Goal: Task Accomplishment & Management: Complete application form

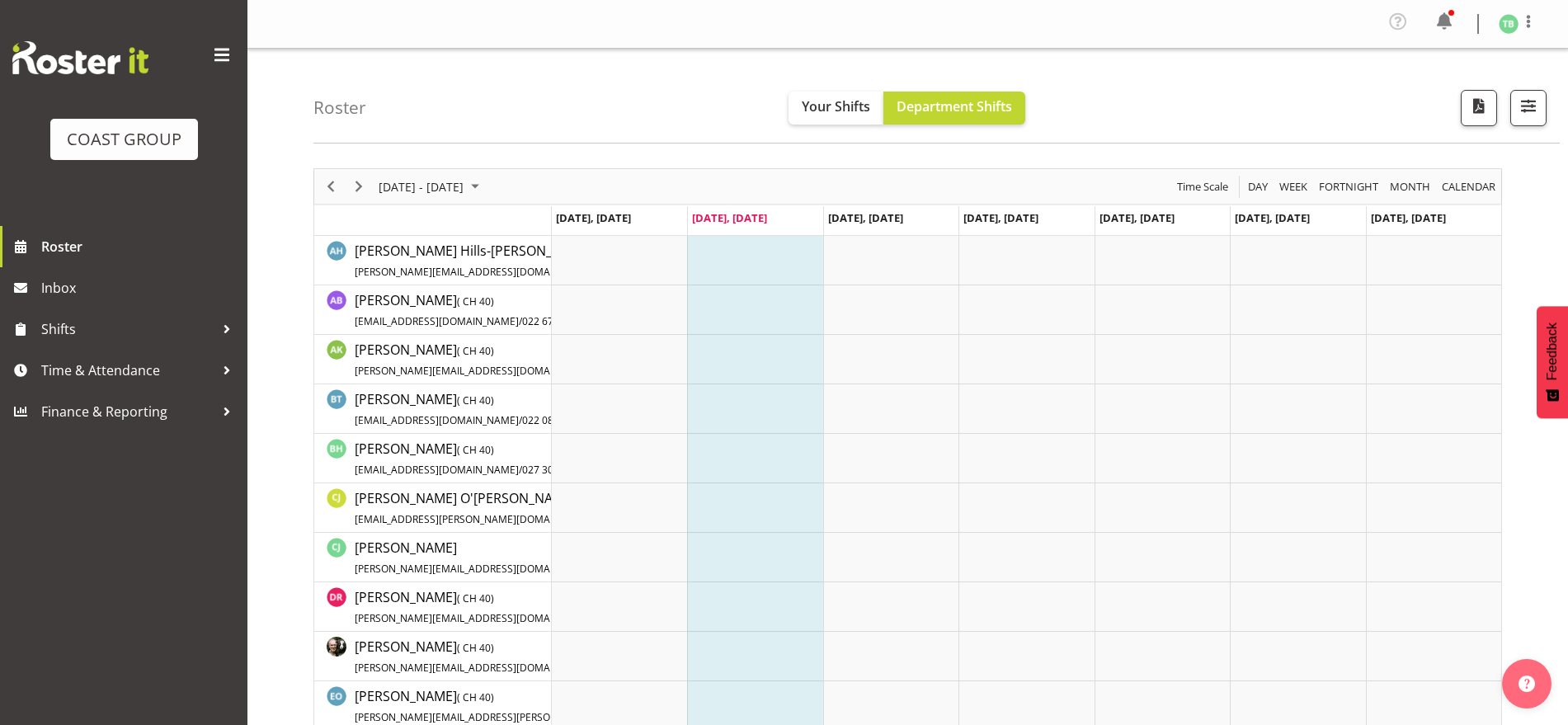
scroll to position [516, 0]
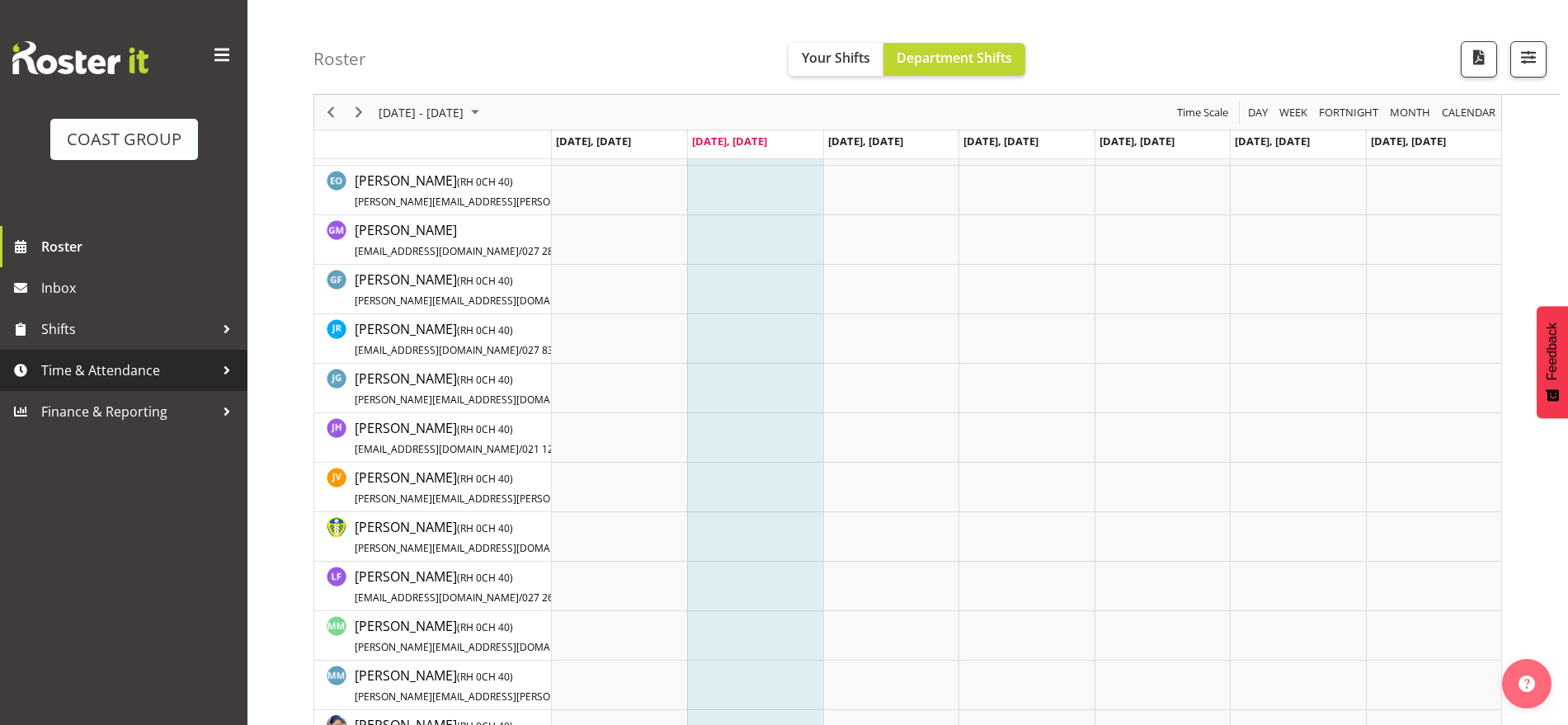
click at [73, 373] on span "Time & Attendance" at bounding box center [127, 370] width 173 height 24
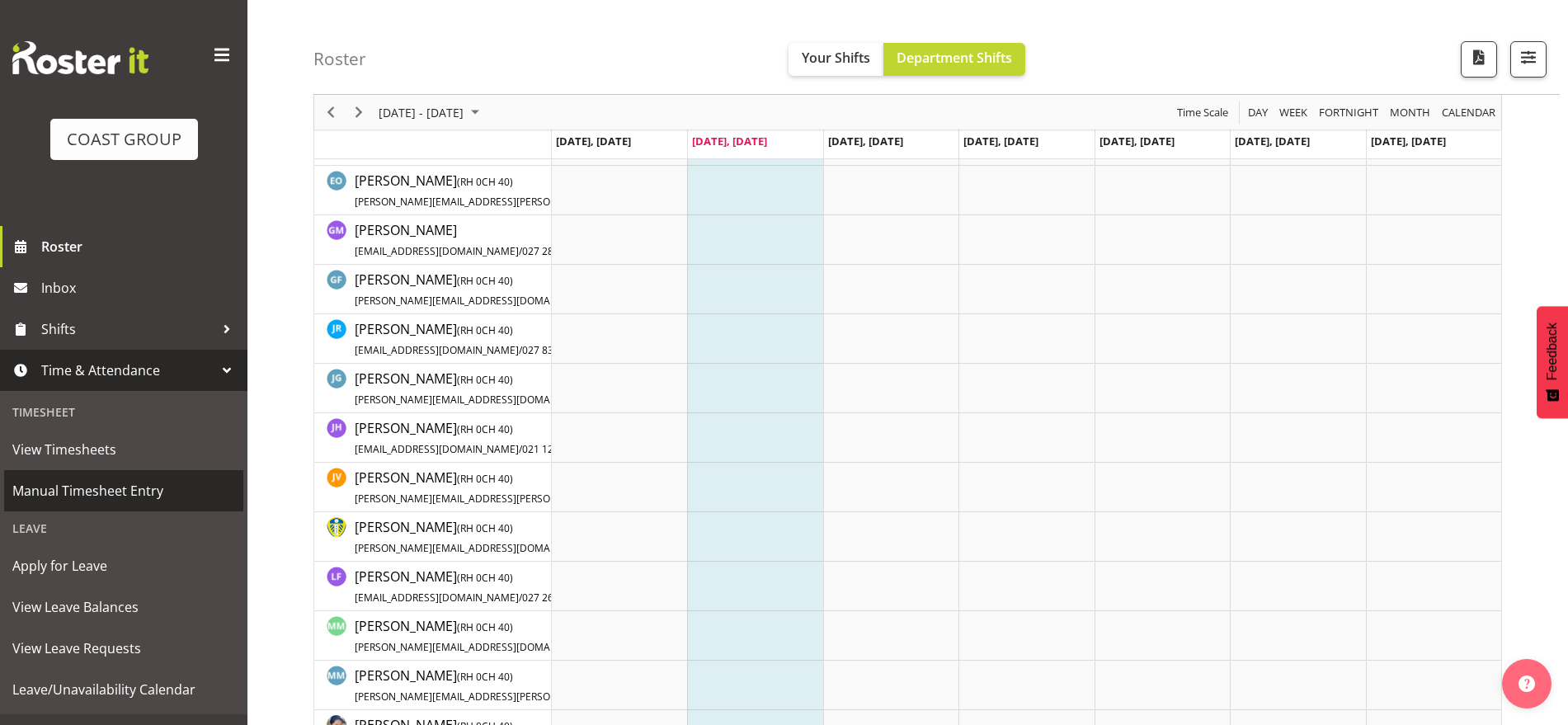
click at [98, 497] on span "Manual Timesheet Entry" at bounding box center [124, 491] width 223 height 24
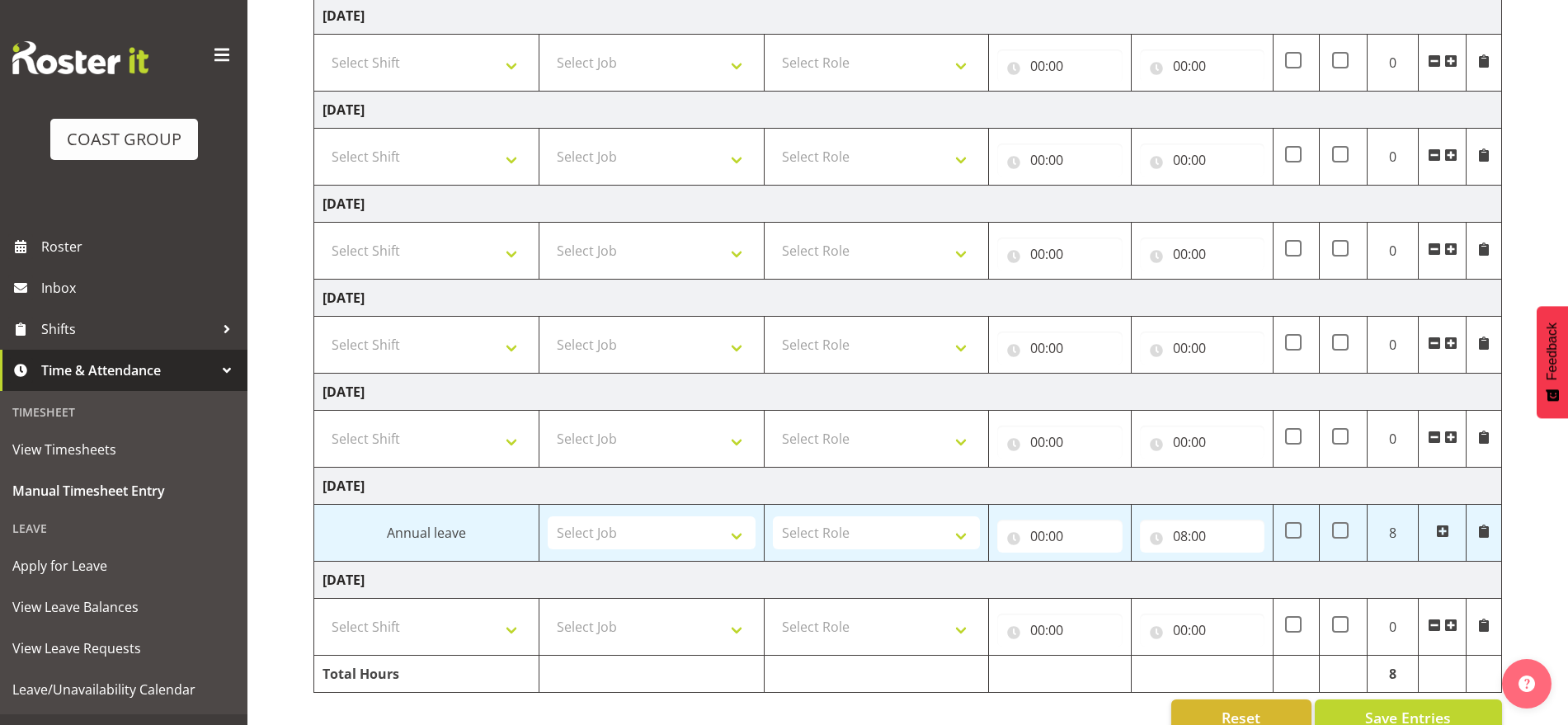
scroll to position [307, 0]
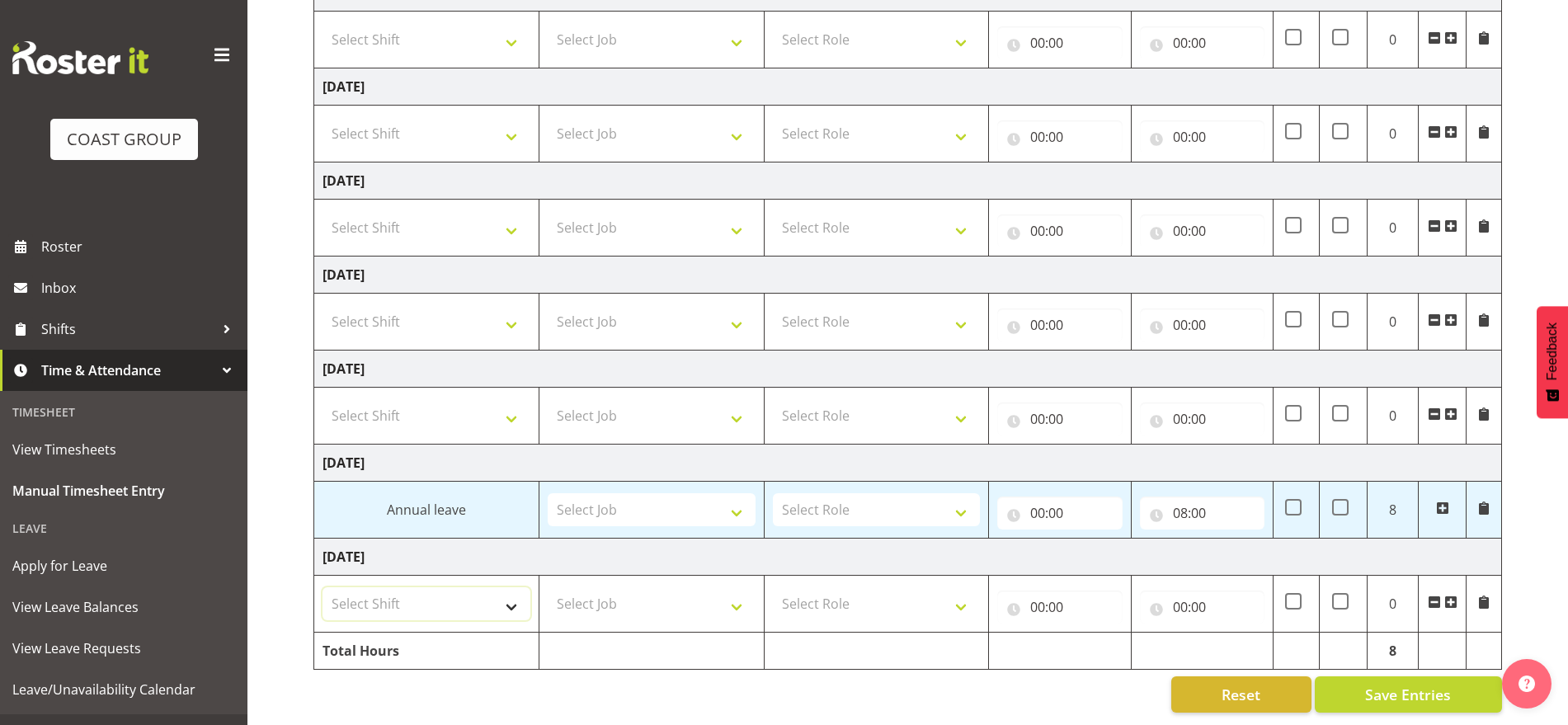
click at [479, 587] on select "Select Shift Break AHICE Break ATSNZ Break All Blacks casual Break Arts [PERSON…" at bounding box center [426, 603] width 208 height 33
select select "62216"
click at [322, 587] on select "Select Shift Break AHICE Break ATSNZ Break All Blacks casual Break Arts [PERSON…" at bounding box center [426, 603] width 208 height 33
click at [649, 587] on select "Select Job 1 Carlton Events 1 [PERSON_NAME][GEOGRAPHIC_DATA] 1 [PERSON_NAME][GE…" at bounding box center [652, 603] width 208 height 33
select select "9477"
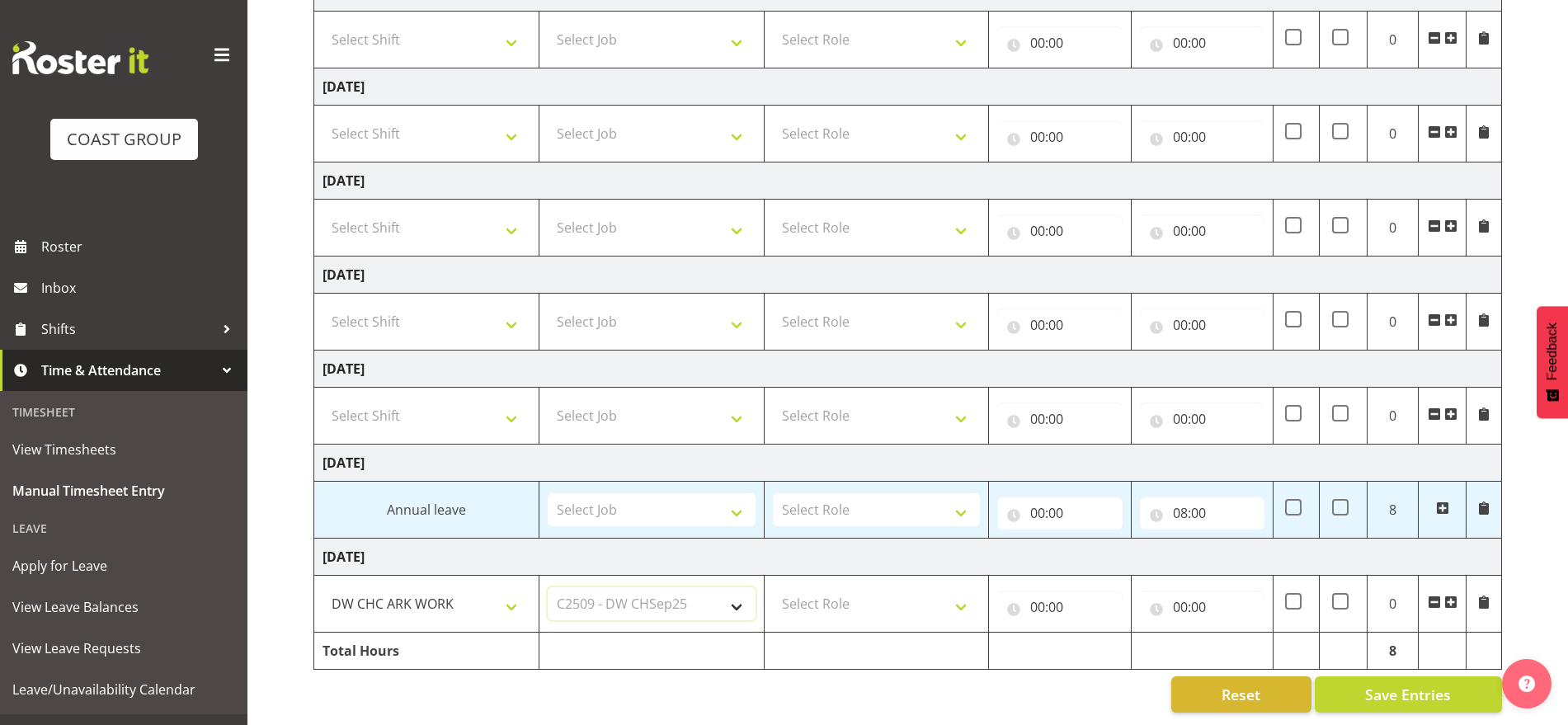
click at [548, 587] on select "Select Job 1 Carlton Events 1 [PERSON_NAME][GEOGRAPHIC_DATA] 1 [PERSON_NAME][GE…" at bounding box center [652, 603] width 208 height 33
click at [840, 587] on select "Select Role SIGNWRITER Signwriter EHS CHC OPS" at bounding box center [876, 603] width 208 height 33
select select "217"
click at [772, 587] on select "Select Role SIGNWRITER Signwriter EHS CHC OPS" at bounding box center [876, 603] width 208 height 33
click at [605, 305] on select "Select Job 1 Carlton Events 1 [PERSON_NAME][GEOGRAPHIC_DATA] 1 [PERSON_NAME][GE…" at bounding box center [652, 321] width 208 height 33
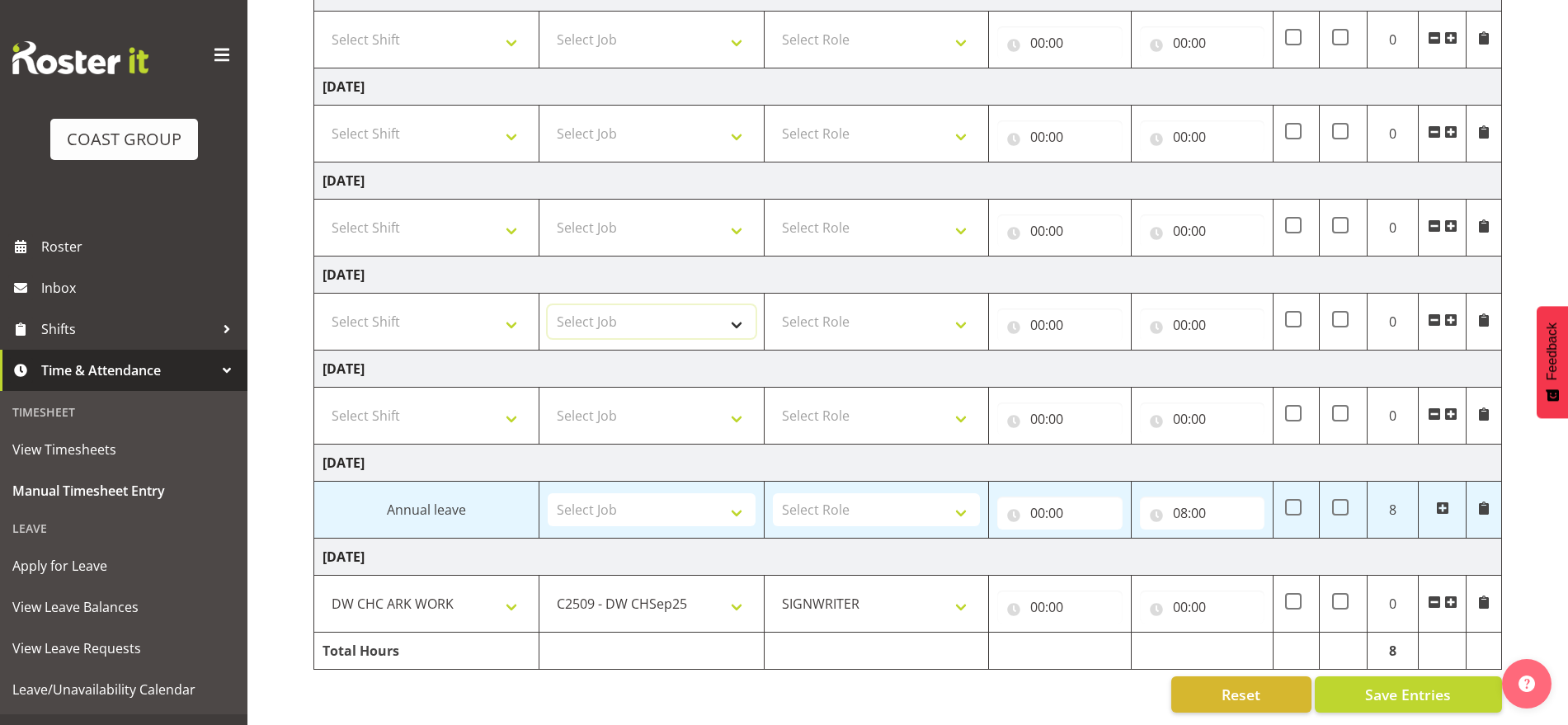
select select "9476"
click at [548, 305] on select "Select Job 1 Carlton Events 1 [PERSON_NAME][GEOGRAPHIC_DATA] 1 [PERSON_NAME][GE…" at bounding box center [652, 321] width 208 height 33
click at [861, 311] on select "Select Role SIGNWRITER Signwriter EHS CHC OPS" at bounding box center [876, 321] width 208 height 33
select select "217"
click at [772, 305] on select "Select Role SIGNWRITER Signwriter EHS CHC OPS" at bounding box center [876, 321] width 208 height 33
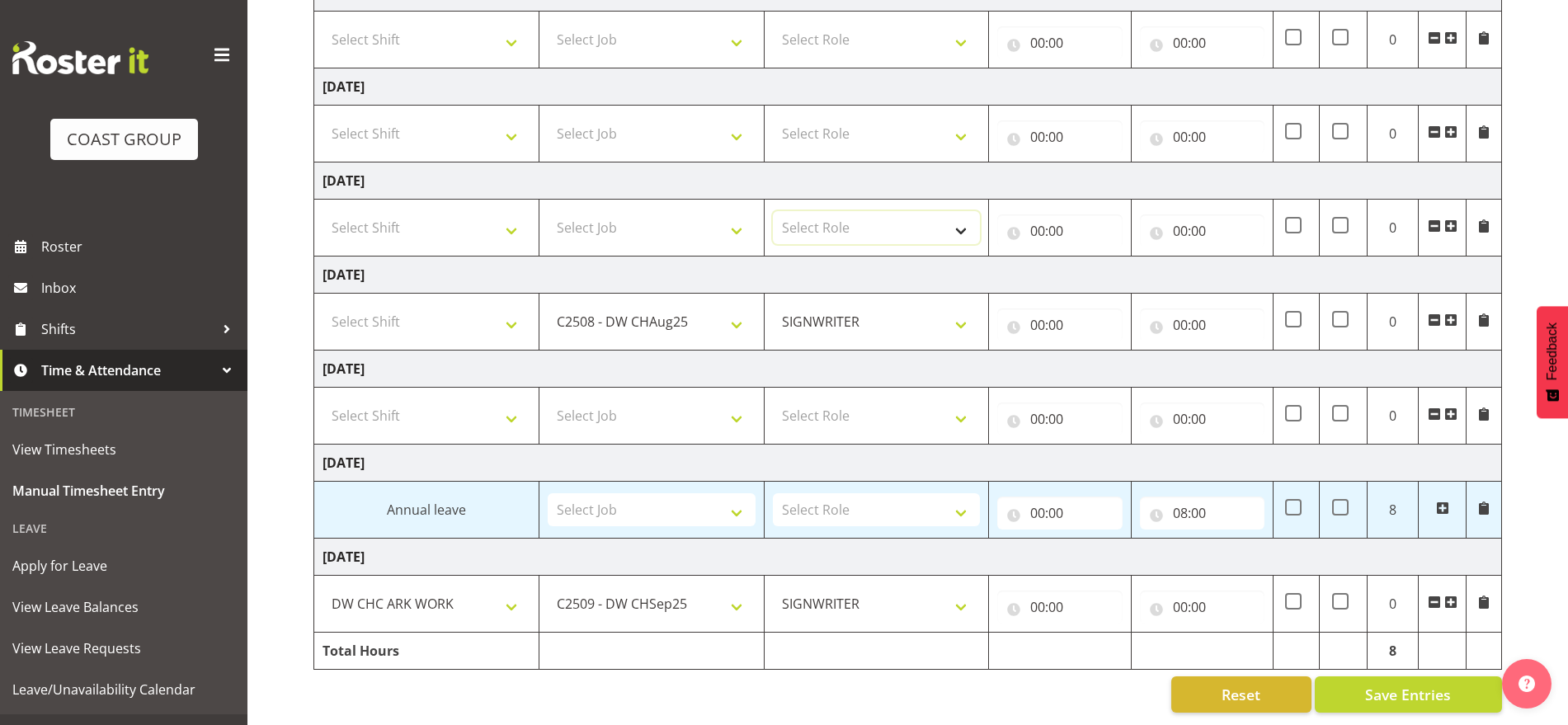
click at [841, 215] on select "Select Role SIGNWRITER Signwriter EHS CHC OPS" at bounding box center [876, 228] width 208 height 33
select select "217"
click at [772, 212] on select "Select Role SIGNWRITER Signwriter EHS CHC OPS" at bounding box center [876, 228] width 208 height 33
drag, startPoint x: 830, startPoint y: 121, endPoint x: 832, endPoint y: 130, distance: 9.2
click at [831, 121] on select "Select Role SIGNWRITER Signwriter EHS CHC OPS" at bounding box center [876, 133] width 208 height 33
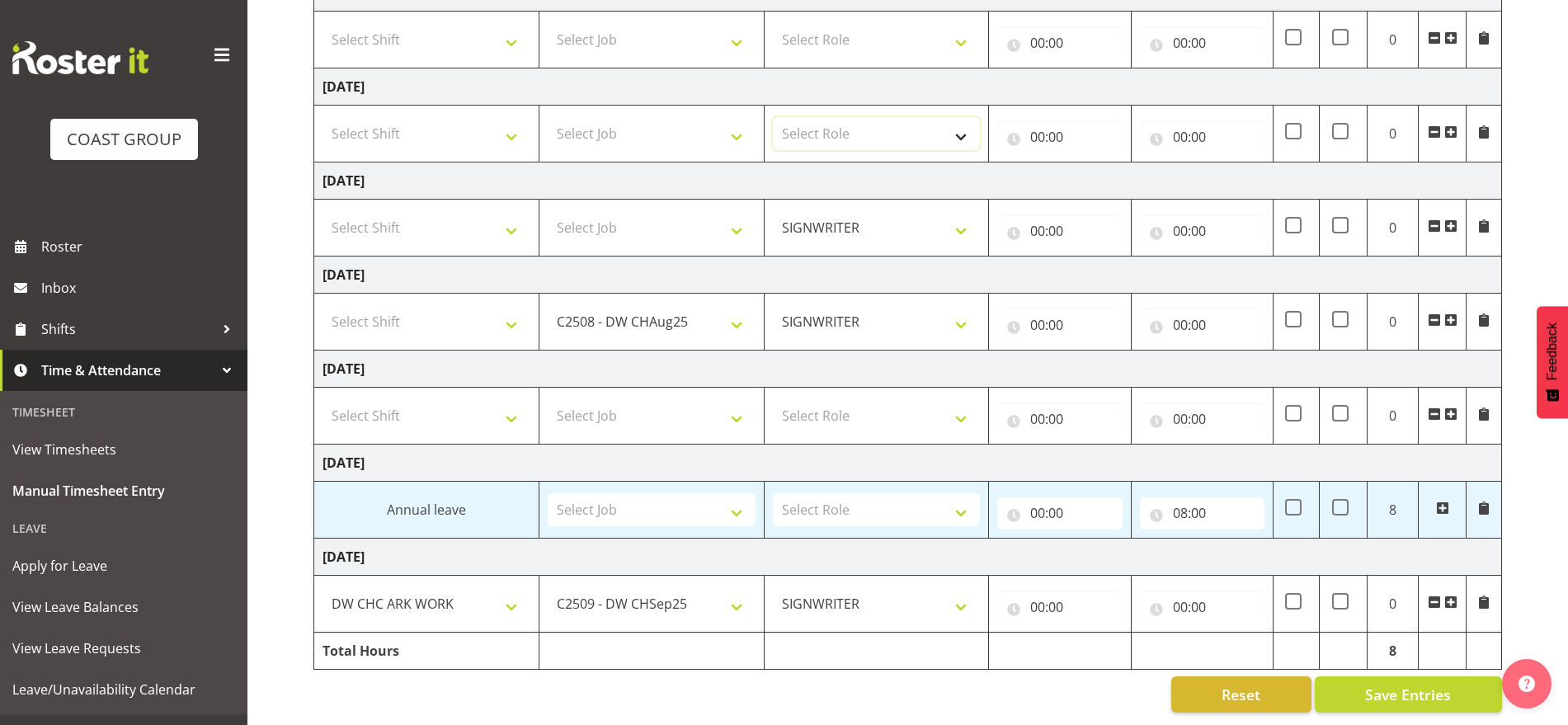
select select "217"
click at [772, 117] on select "Select Role SIGNWRITER Signwriter EHS CHC OPS" at bounding box center [876, 133] width 208 height 33
click at [834, 34] on select "Select Role SIGNWRITER Signwriter EHS CHC OPS" at bounding box center [876, 39] width 208 height 33
select select "217"
click at [772, 23] on select "Select Role SIGNWRITER Signwriter EHS CHC OPS" at bounding box center [876, 39] width 208 height 33
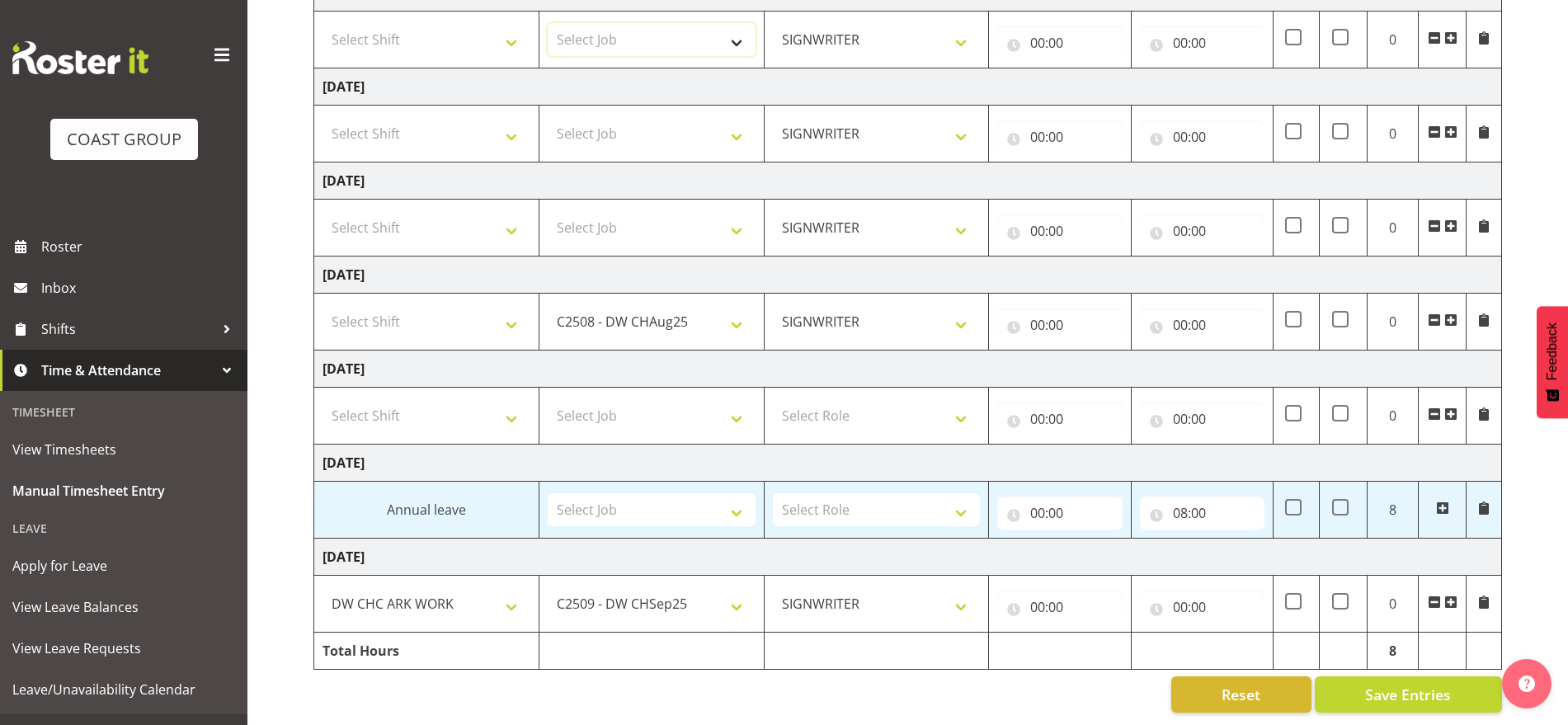
click at [636, 33] on select "Select Job 1 Carlton Events 1 [PERSON_NAME][GEOGRAPHIC_DATA] 1 [PERSON_NAME][GE…" at bounding box center [652, 39] width 208 height 33
select select "9476"
click at [548, 23] on select "Select Job 1 Carlton Events 1 [PERSON_NAME][GEOGRAPHIC_DATA] 1 [PERSON_NAME][GE…" at bounding box center [652, 39] width 208 height 33
click at [630, 129] on select "Select Job 1 Carlton Events 1 [PERSON_NAME][GEOGRAPHIC_DATA] 1 [PERSON_NAME][GE…" at bounding box center [652, 133] width 208 height 33
select select "9476"
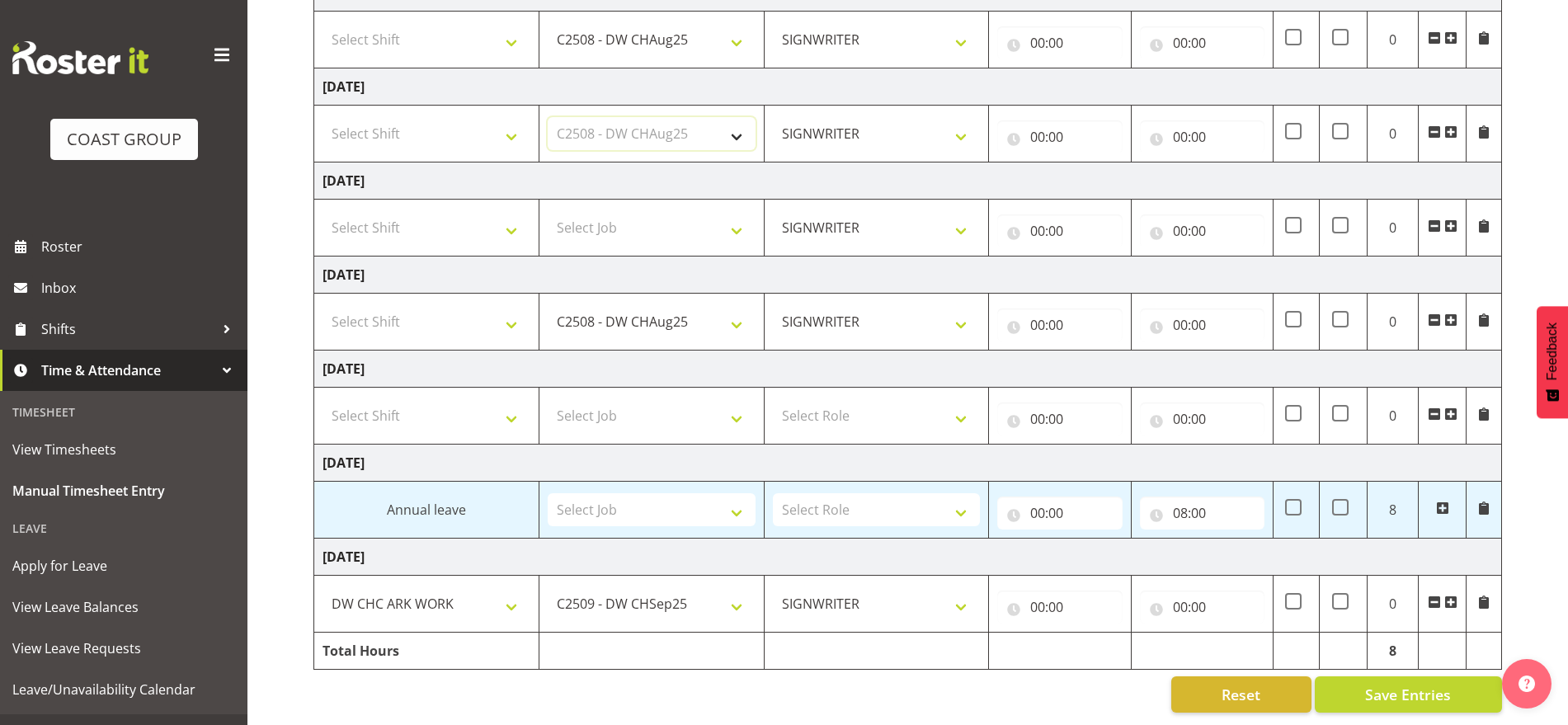
click at [548, 117] on select "Select Job 1 Carlton Events 1 [PERSON_NAME][GEOGRAPHIC_DATA] 1 [PERSON_NAME][GE…" at bounding box center [652, 133] width 208 height 33
click at [620, 224] on select "Select Job 1 Carlton Events 1 [PERSON_NAME][GEOGRAPHIC_DATA] 1 [PERSON_NAME][GE…" at bounding box center [652, 228] width 208 height 33
select select "9476"
click at [548, 212] on select "Select Job 1 Carlton Events 1 [PERSON_NAME][GEOGRAPHIC_DATA] 1 [PERSON_NAME][GE…" at bounding box center [652, 228] width 208 height 33
click at [390, 305] on select "Select Shift Break AHICE Break ATSNZ Break All Blacks casual Break Arts [PERSON…" at bounding box center [426, 321] width 208 height 33
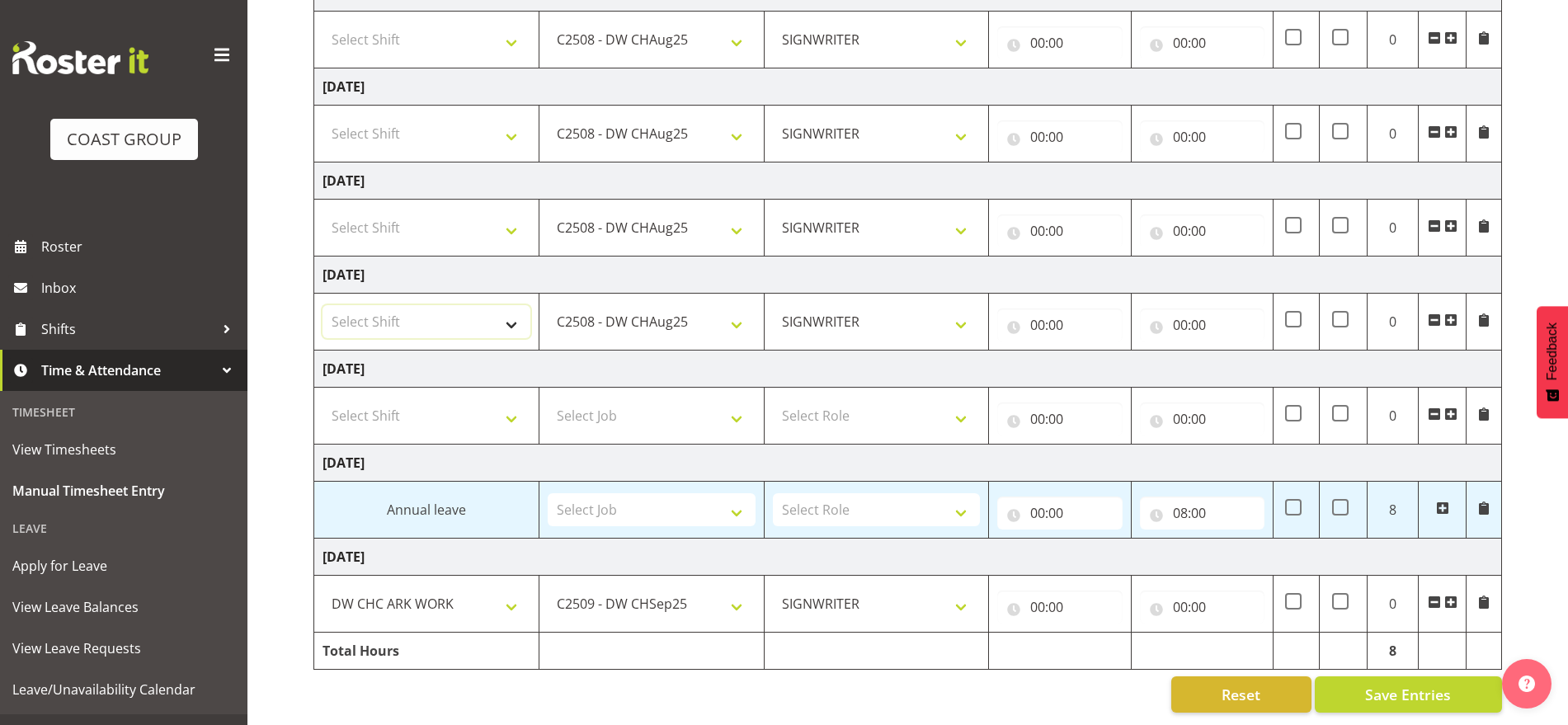
select select "62216"
click at [322, 305] on select "Select Shift Break AHICE Break ATSNZ Break All Blacks casual Break Arts [PERSON…" at bounding box center [426, 321] width 208 height 33
click at [407, 212] on select "Select Shift Break AHICE Break ATSNZ Break All Blacks casual Break Arts [PERSON…" at bounding box center [426, 228] width 208 height 33
select select "62216"
click at [322, 212] on select "Select Shift Break AHICE Break ATSNZ Break All Blacks casual Break Arts [PERSON…" at bounding box center [426, 228] width 208 height 33
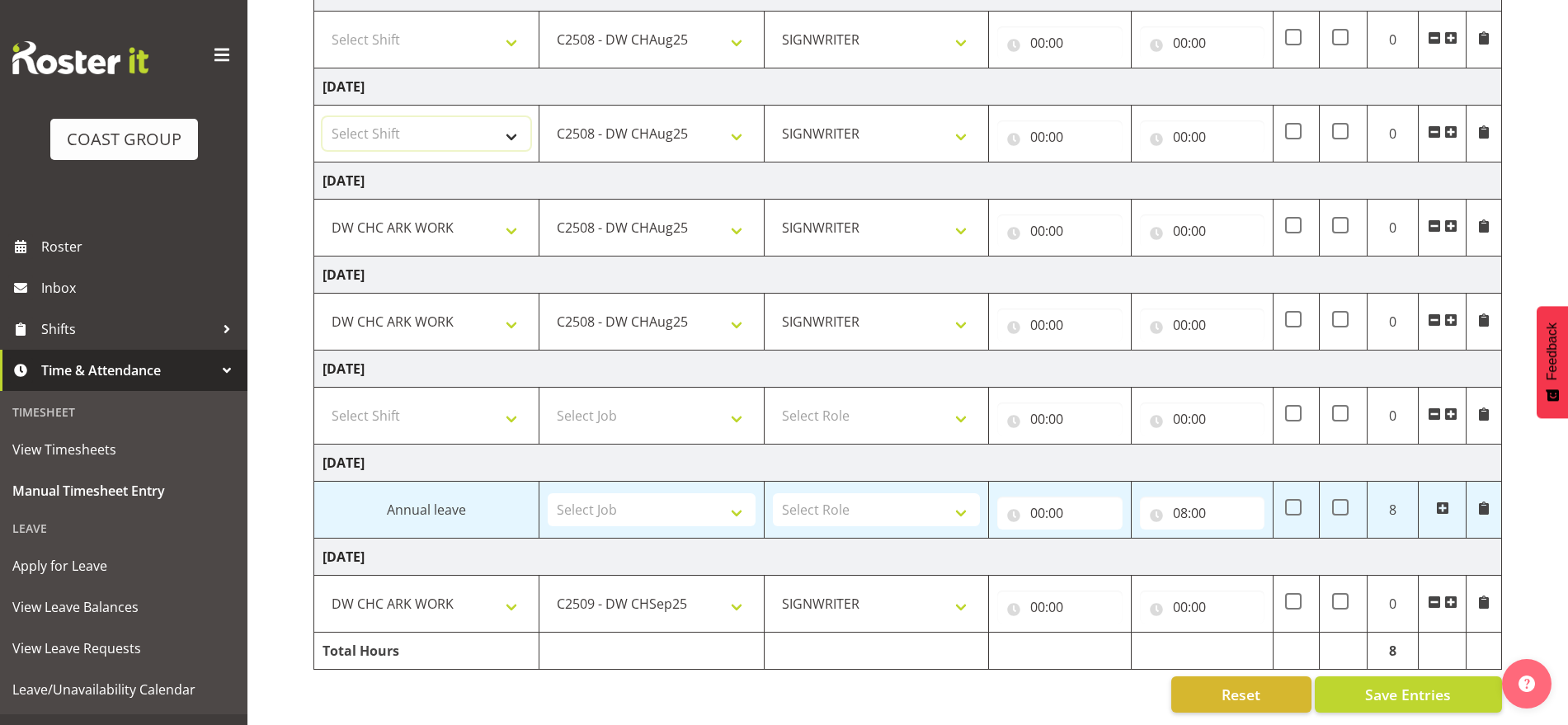
click at [403, 117] on select "Select Shift Break AHICE Break ATSNZ Break All Blacks casual Break Arts [PERSON…" at bounding box center [426, 133] width 208 height 33
select select "62216"
click at [322, 117] on select "Select Shift Break AHICE Break ATSNZ Break All Blacks casual Break Arts [PERSON…" at bounding box center [426, 133] width 208 height 33
click at [399, 27] on select "Select Shift Break AHICE Break ATSNZ Break All Blacks casual Break Arts [PERSON…" at bounding box center [426, 39] width 208 height 33
select select "62216"
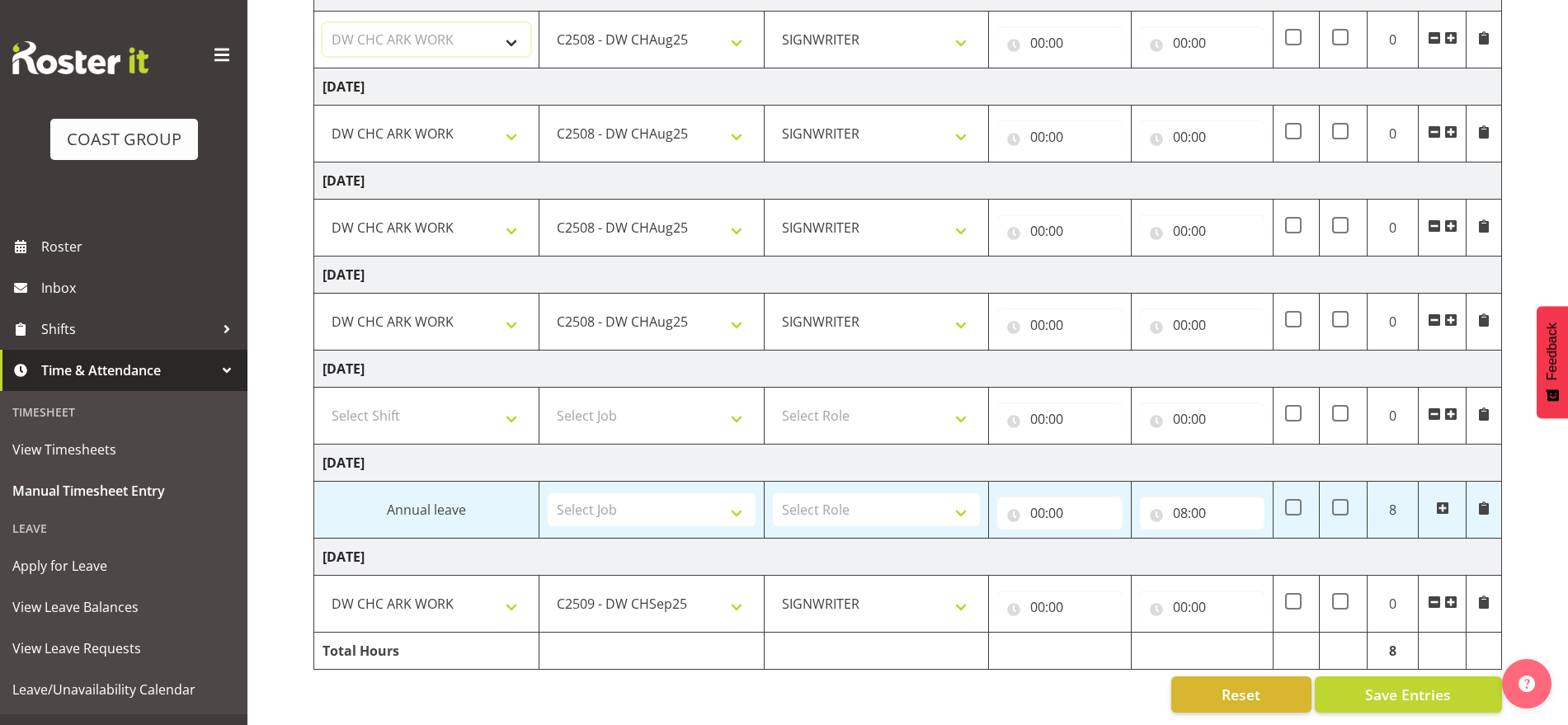
click at [322, 23] on select "Select Shift Break AHICE Break ATSNZ Break All Blacks casual Break Arts [PERSON…" at bounding box center [426, 39] width 208 height 33
click at [1040, 593] on input "00:00" at bounding box center [1059, 607] width 125 height 33
click at [1119, 634] on select "00 01 02 03 04 05 06 07 08 09 10 11 12 13 14 15 16 17 18 19 20 21 22 23" at bounding box center [1109, 650] width 37 height 33
select select "6"
click at [1091, 634] on select "00 01 02 03 04 05 06 07 08 09 10 11 12 13 14 15 16 17 18 19 20 21 22 23" at bounding box center [1109, 650] width 37 height 33
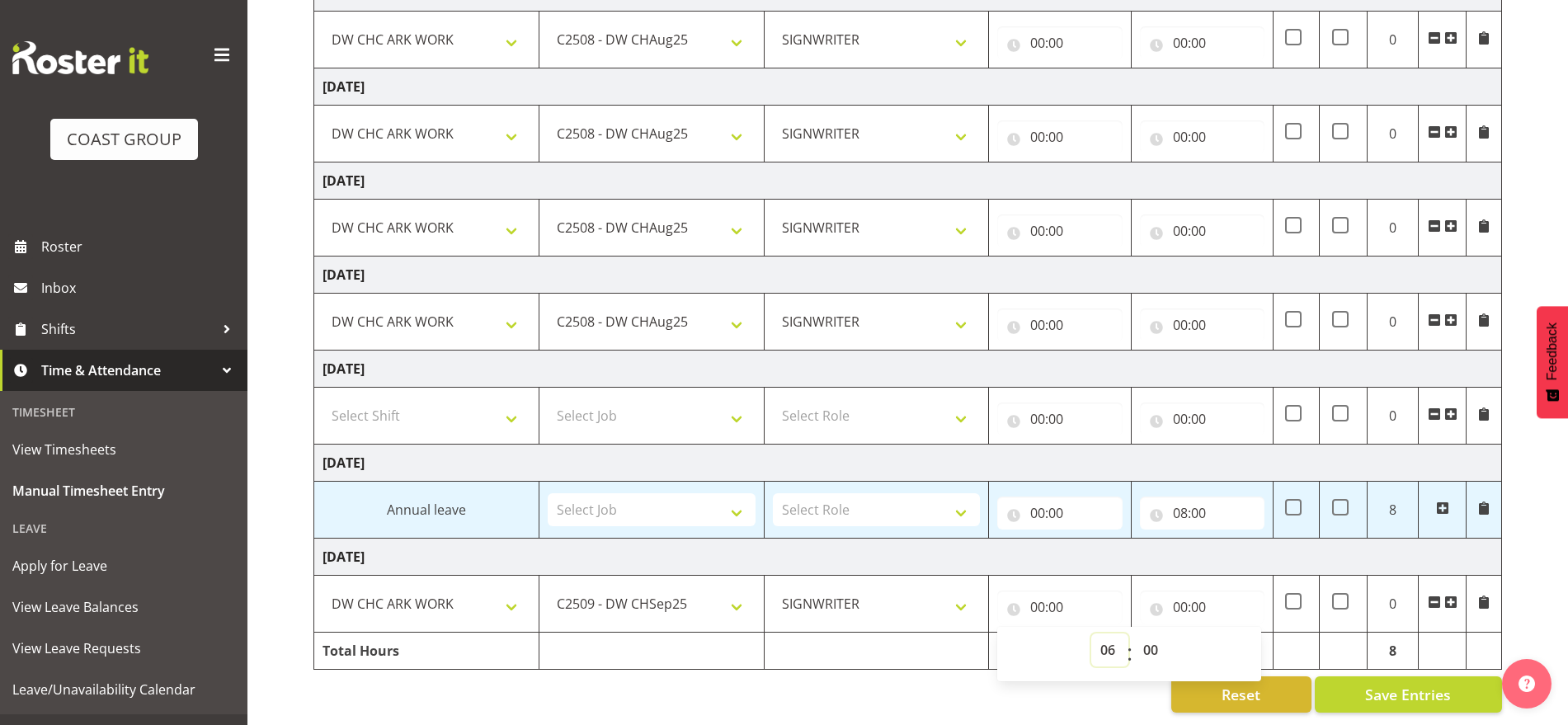
type input "06:00"
click at [1180, 592] on input "00:00" at bounding box center [1201, 607] width 125 height 33
click at [1241, 605] on input "00:00" at bounding box center [1201, 607] width 125 height 33
click at [1181, 592] on input "00:00" at bounding box center [1201, 607] width 125 height 33
click at [1249, 634] on select "00 01 02 03 04 05 06 07 08 09 10 11 12 13 14 15 16 17 18 19 20 21 22 23" at bounding box center [1253, 650] width 37 height 33
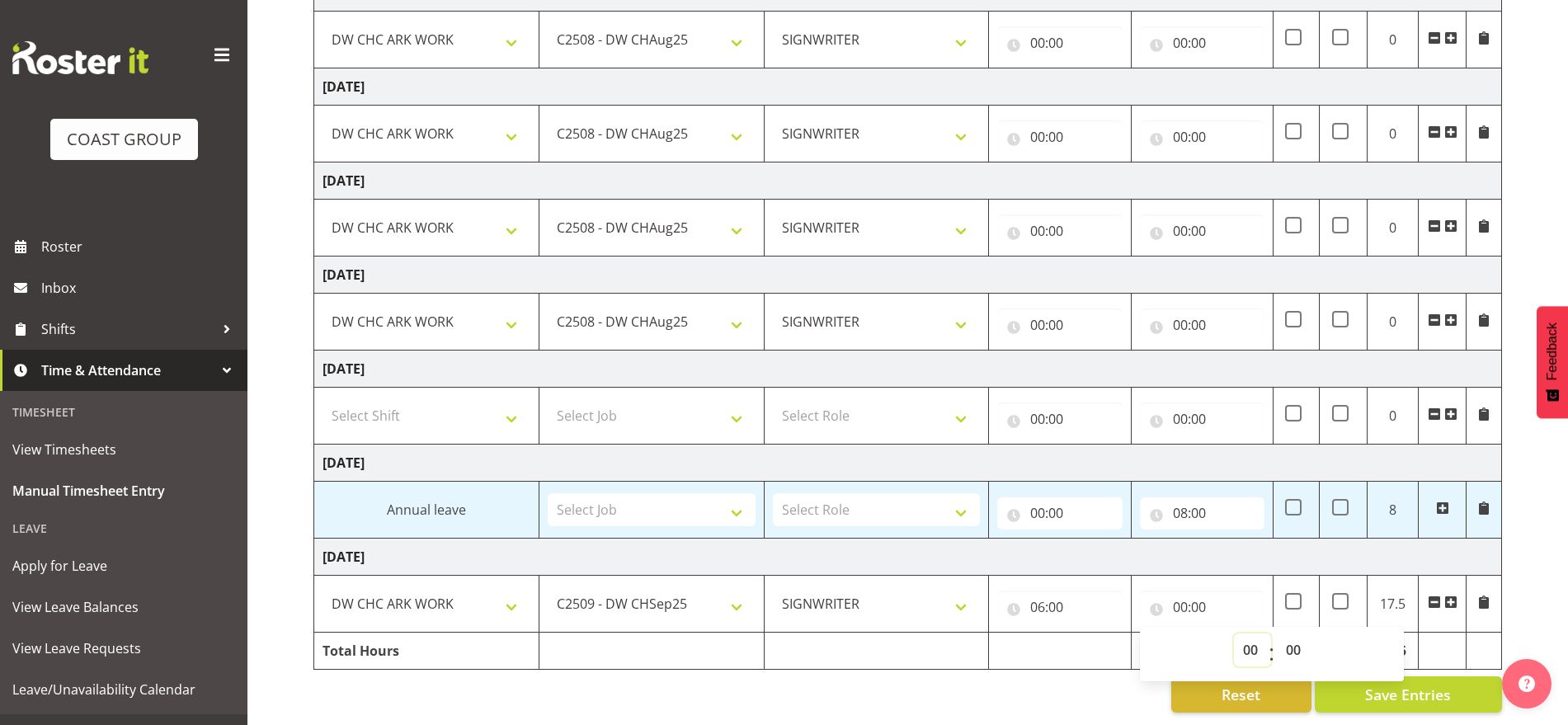
select select "16"
click at [1234, 634] on select "00 01 02 03 04 05 06 07 08 09 10 11 12 13 14 15 16 17 18 19 20 21 22 23" at bounding box center [1253, 650] width 37 height 33
type input "16:00"
click at [1039, 215] on input "00:00" at bounding box center [1059, 230] width 125 height 33
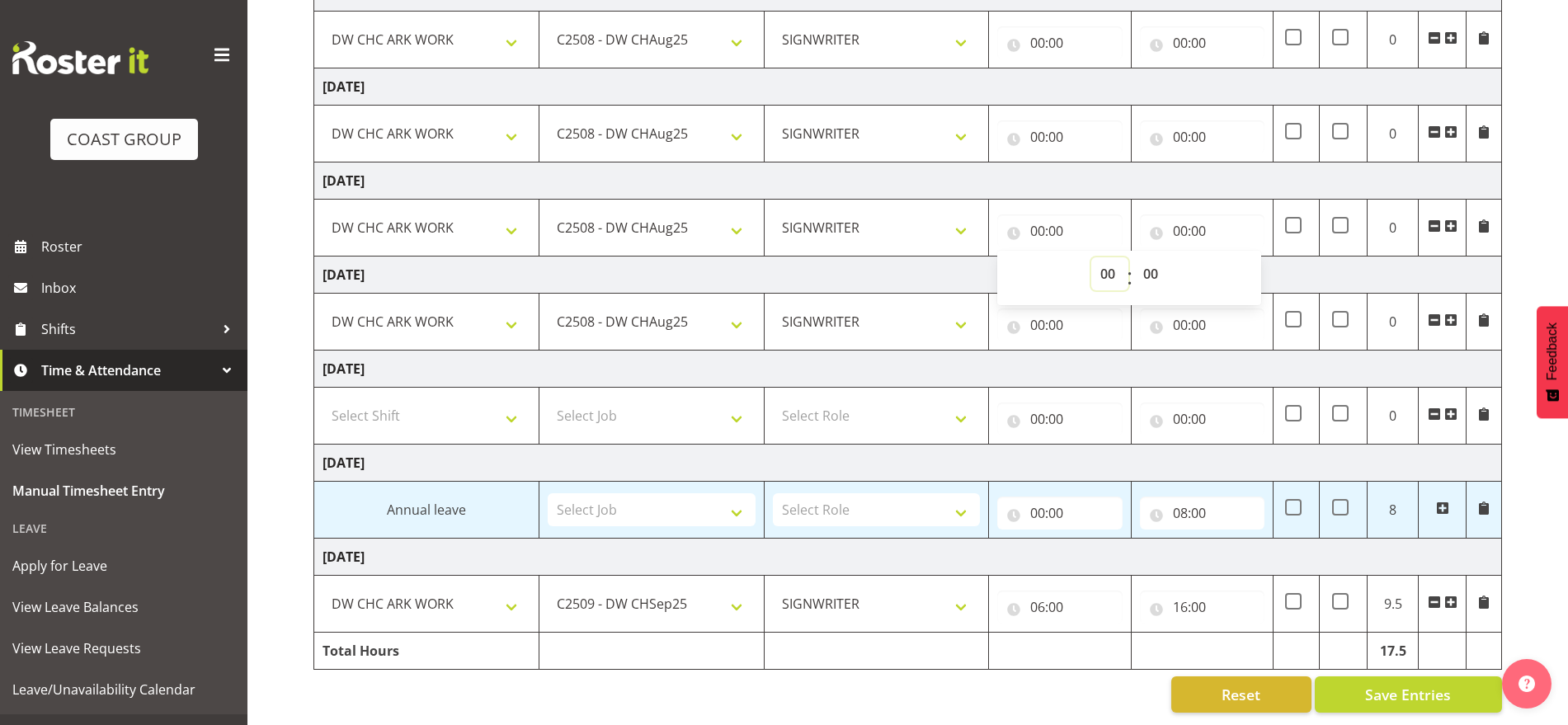
click at [1105, 265] on select "00 01 02 03 04 05 06 07 08 09 10 11 12 13 14 15 16 17 18 19 20 21 22 23" at bounding box center [1109, 274] width 37 height 33
select select "7"
click at [1091, 258] on select "00 01 02 03 04 05 06 07 08 09 10 11 12 13 14 15 16 17 18 19 20 21 22 23" at bounding box center [1109, 274] width 37 height 33
type input "07:00"
click at [1184, 215] on input "00:00" at bounding box center [1201, 230] width 125 height 33
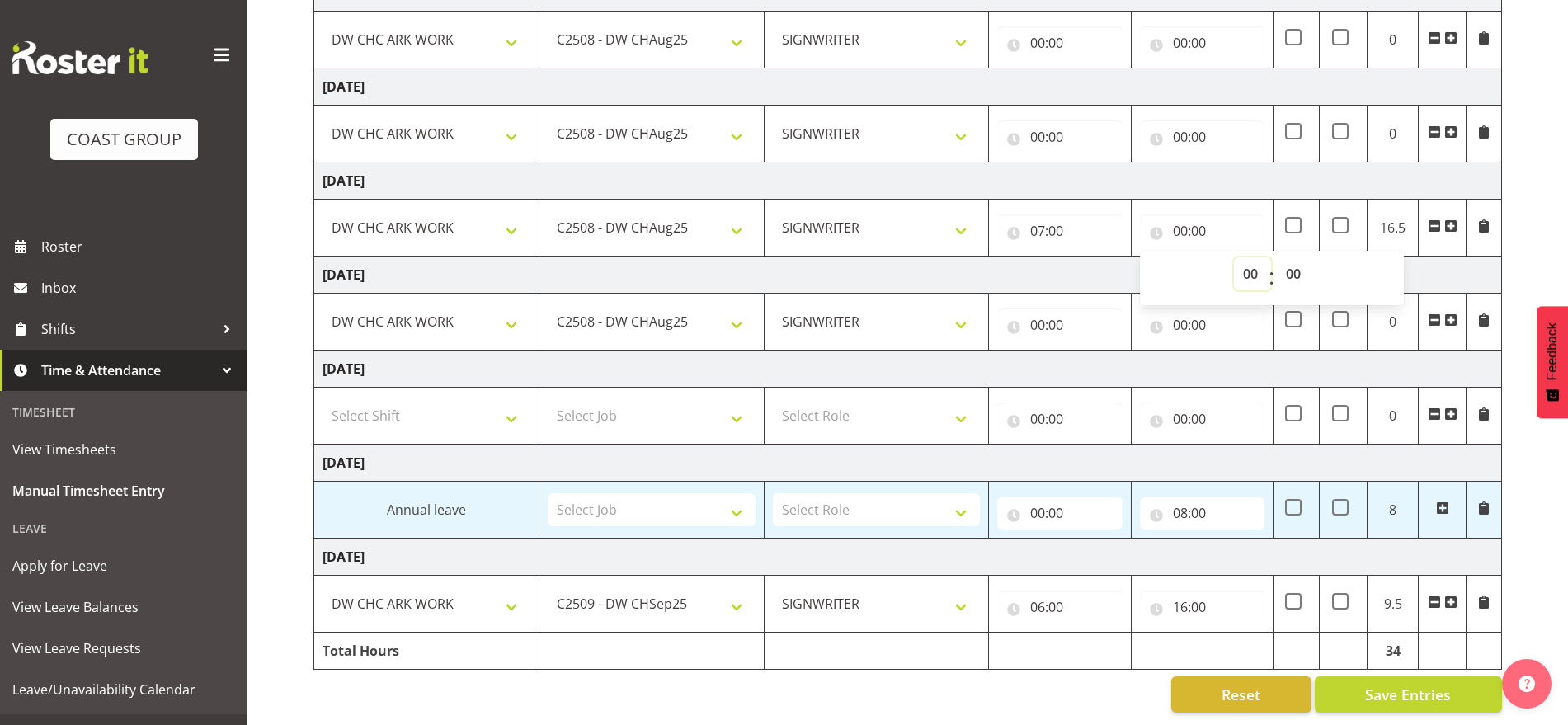
drag, startPoint x: 1233, startPoint y: 251, endPoint x: 1245, endPoint y: 264, distance: 17.7
click at [1236, 258] on select "00 01 02 03 04 05 06 07 08 09 10 11 12 13 14 15 16 17 18 19 20 21 22 23" at bounding box center [1253, 274] width 37 height 33
select select "15"
click at [1234, 258] on select "00 01 02 03 04 05 06 07 08 09 10 11 12 13 14 15 16 17 18 19 20 21 22 23" at bounding box center [1253, 274] width 37 height 33
type input "15:00"
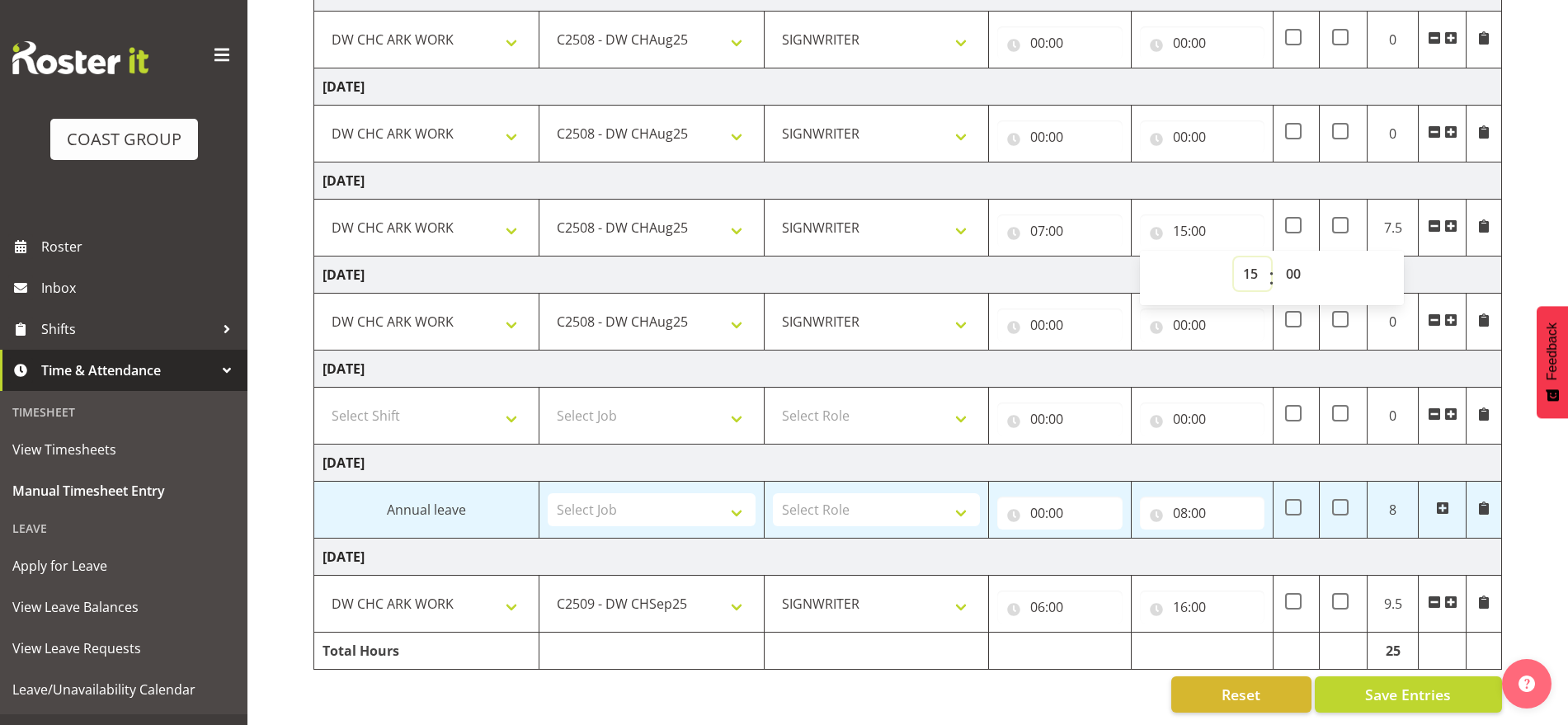
click at [1253, 258] on select "00 01 02 03 04 05 06 07 08 09 10 11 12 13 14 15 16 17 18 19 20 21 22 23" at bounding box center [1253, 274] width 37 height 33
select select "16"
click at [1234, 258] on select "00 01 02 03 04 05 06 07 08 09 10 11 12 13 14 15 16 17 18 19 20 21 22 23" at bounding box center [1253, 274] width 37 height 33
type input "16:00"
click at [1294, 258] on select "00 01 02 03 04 05 06 07 08 09 10 11 12 13 14 15 16 17 18 19 20 21 22 23 24 25 2…" at bounding box center [1296, 274] width 37 height 33
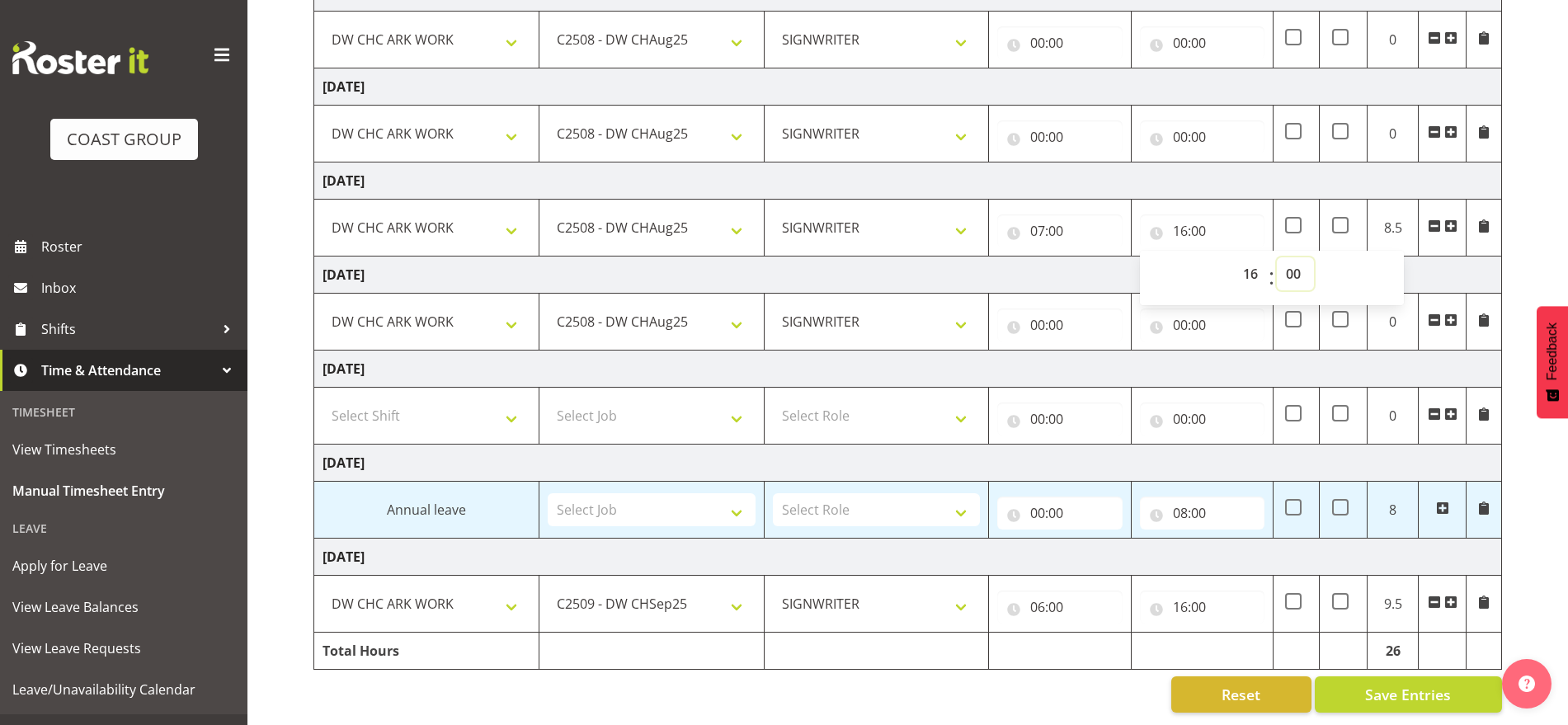
select select "30"
click at [1277, 258] on select "00 01 02 03 04 05 06 07 08 09 10 11 12 13 14 15 16 17 18 19 20 21 22 23 24 25 2…" at bounding box center [1296, 274] width 37 height 33
type input "16:30"
click at [1426, 259] on td "[DATE]" at bounding box center [908, 275] width 1188 height 37
click at [1202, 362] on td "[DATE]" at bounding box center [908, 369] width 1188 height 37
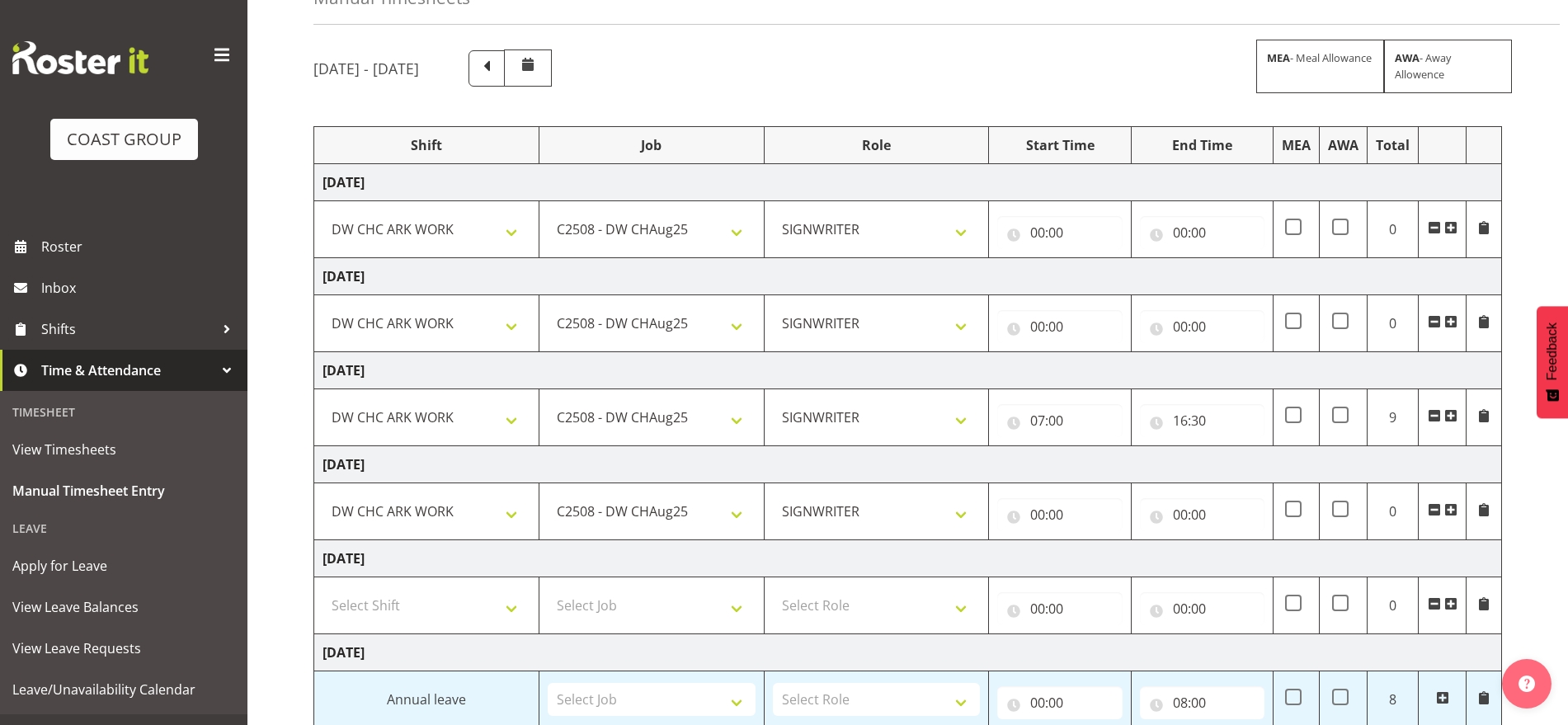
scroll to position [100, 0]
click at [1038, 237] on input "00:00" at bounding box center [1059, 233] width 125 height 33
click at [1100, 274] on select "00 01 02 03 04 05 06 07 08 09 10 11 12 13 14 15 16 17 18 19 20 21 22 23" at bounding box center [1109, 275] width 37 height 33
select select "7"
click at [1091, 259] on select "00 01 02 03 04 05 06 07 08 09 10 11 12 13 14 15 16 17 18 19 20 21 22 23" at bounding box center [1109, 275] width 37 height 33
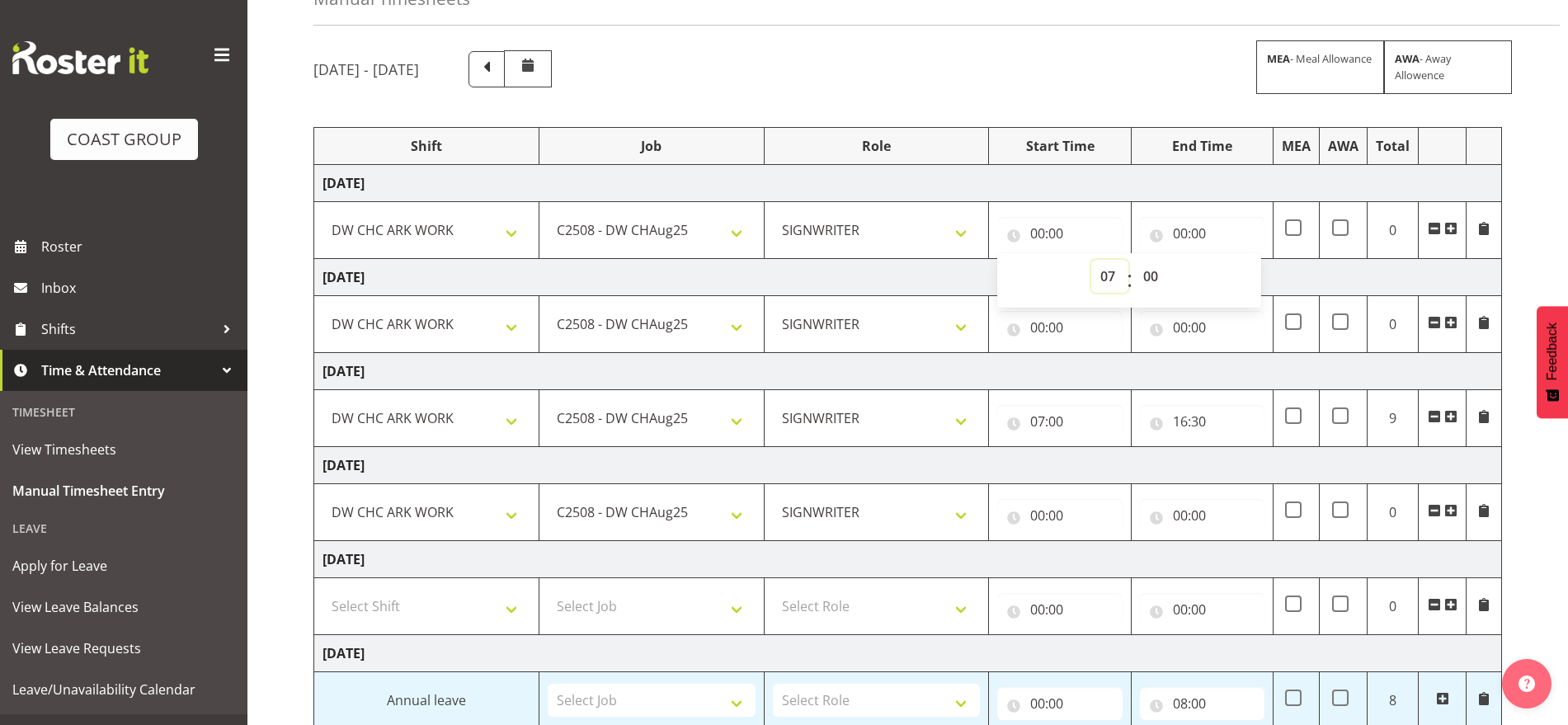
type input "07:00"
click at [1186, 239] on input "00:00" at bounding box center [1201, 233] width 125 height 33
click at [1243, 281] on select "00 01 02 03 04 05 06 07 08 09 10 11 12 13 14 15 16 17 18 19 20 21 22 23" at bounding box center [1253, 275] width 37 height 33
select select "17"
click at [1234, 259] on select "00 01 02 03 04 05 06 07 08 09 10 11 12 13 14 15 16 17 18 19 20 21 22 23" at bounding box center [1253, 275] width 37 height 33
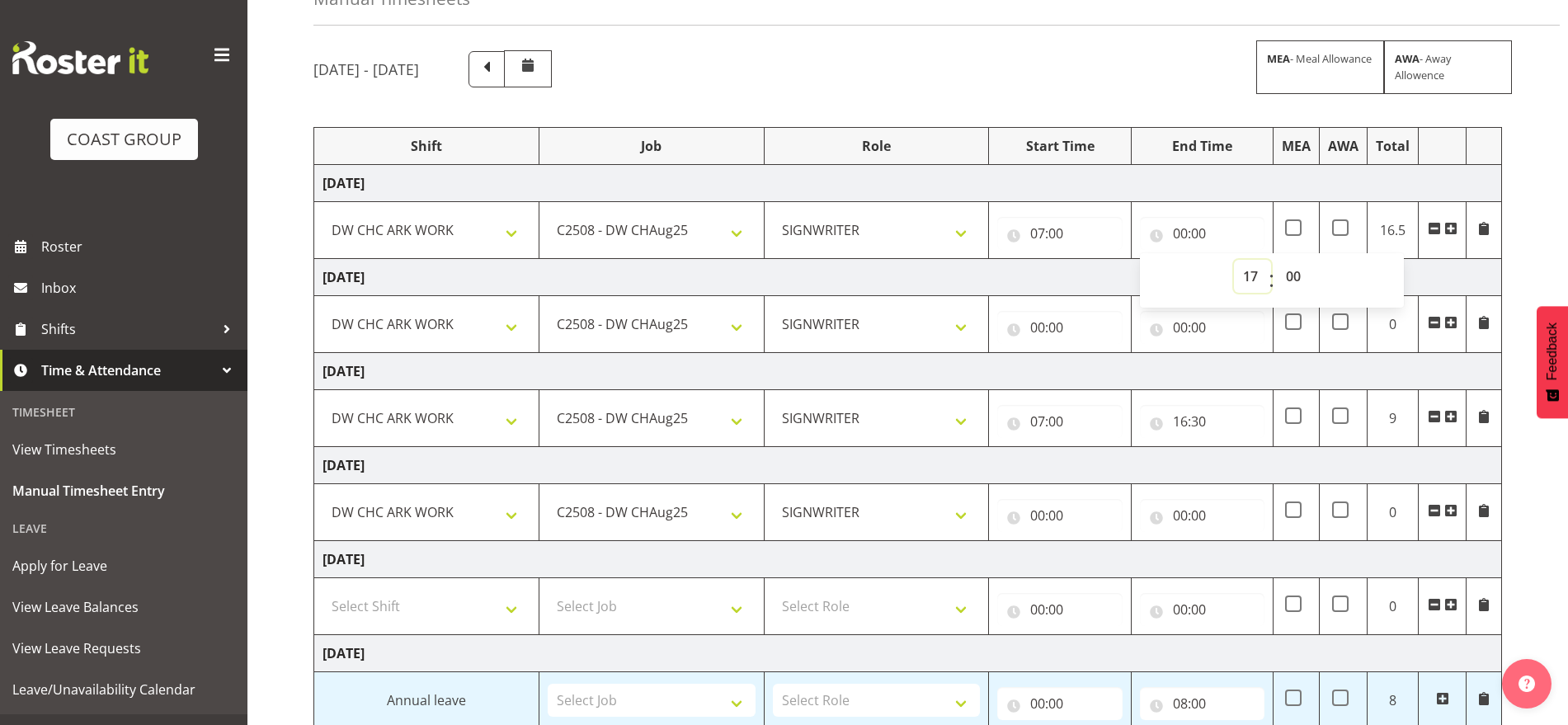
type input "17:00"
click at [1061, 230] on input "07:00" at bounding box center [1059, 233] width 125 height 33
click at [1163, 279] on select "00 01 02 03 04 05 06 07 08 09 10 11 12 13 14 15 16 17 18 19 20 21 22 23 24 25 2…" at bounding box center [1152, 275] width 37 height 33
select select "30"
click at [1134, 259] on select "00 01 02 03 04 05 06 07 08 09 10 11 12 13 14 15 16 17 18 19 20 21 22 23 24 25 2…" at bounding box center [1152, 275] width 37 height 33
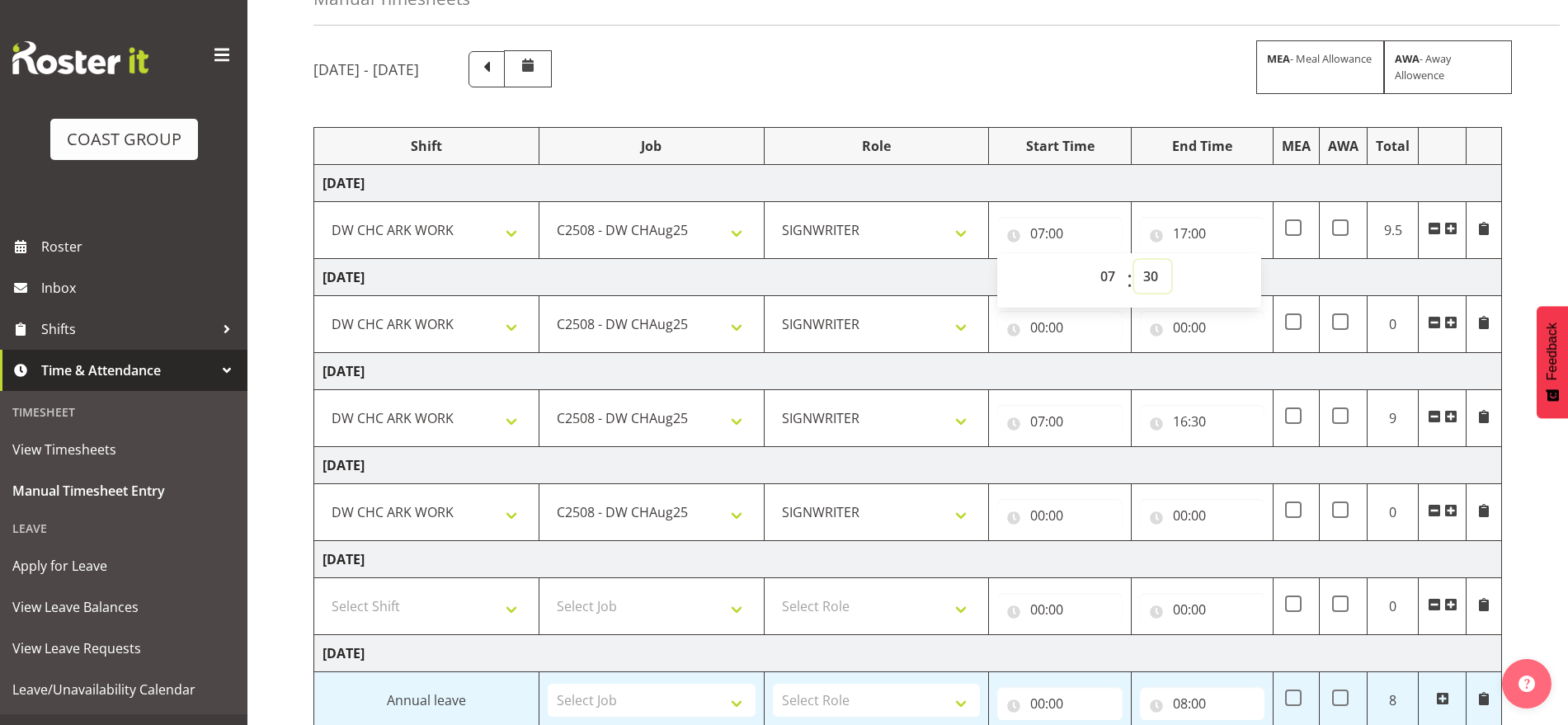
type input "07:30"
click at [1324, 268] on td "[DATE]" at bounding box center [908, 278] width 1188 height 37
click at [1034, 329] on input "00:00" at bounding box center [1059, 327] width 125 height 33
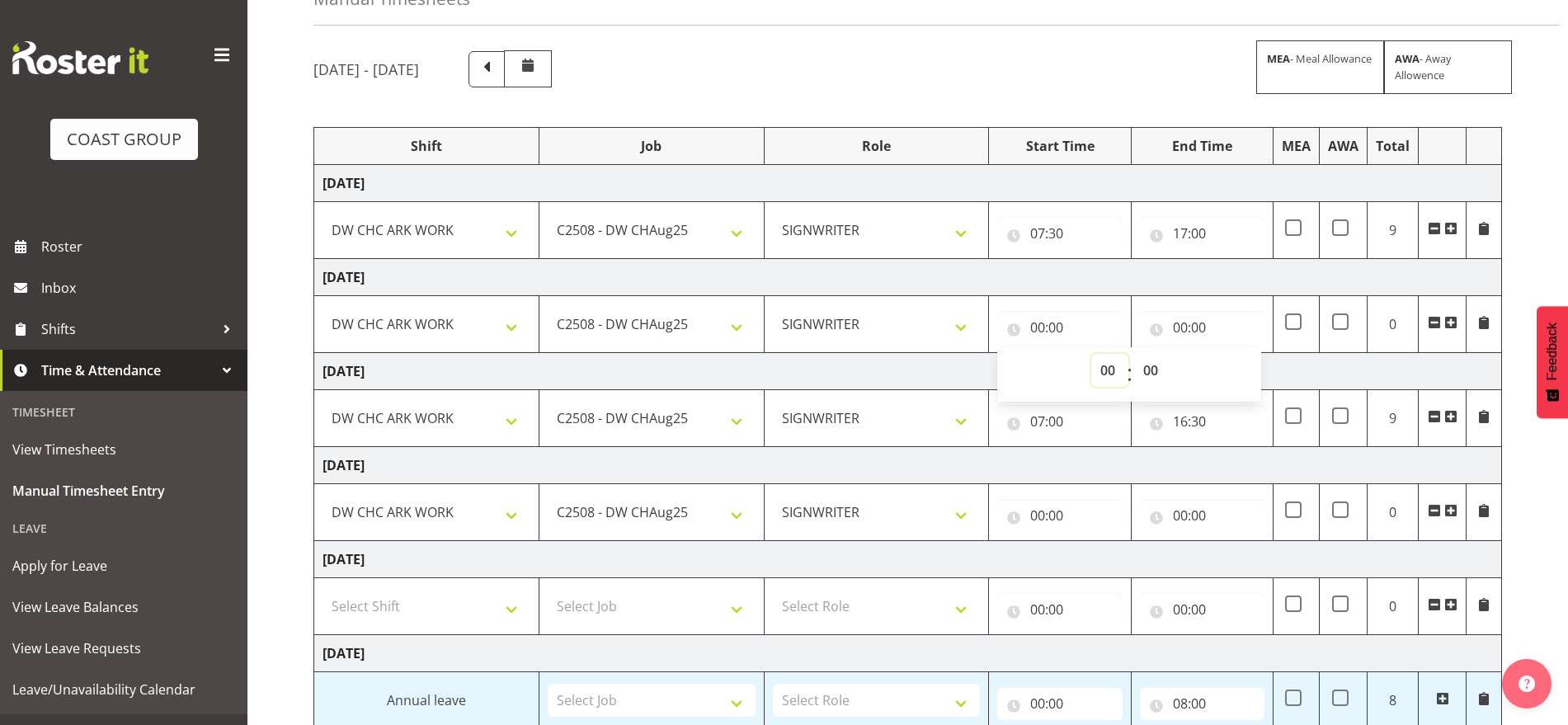
click at [1104, 370] on select "00 01 02 03 04 05 06 07 08 09 10 11 12 13 14 15 16 17 18 19 20 21 22 23" at bounding box center [1109, 370] width 37 height 33
select select "7"
click at [1091, 354] on select "00 01 02 03 04 05 06 07 08 09 10 11 12 13 14 15 16 17 18 19 20 21 22 23" at bounding box center [1109, 370] width 37 height 33
type input "07:00"
click at [1180, 321] on input "00:00" at bounding box center [1201, 327] width 125 height 33
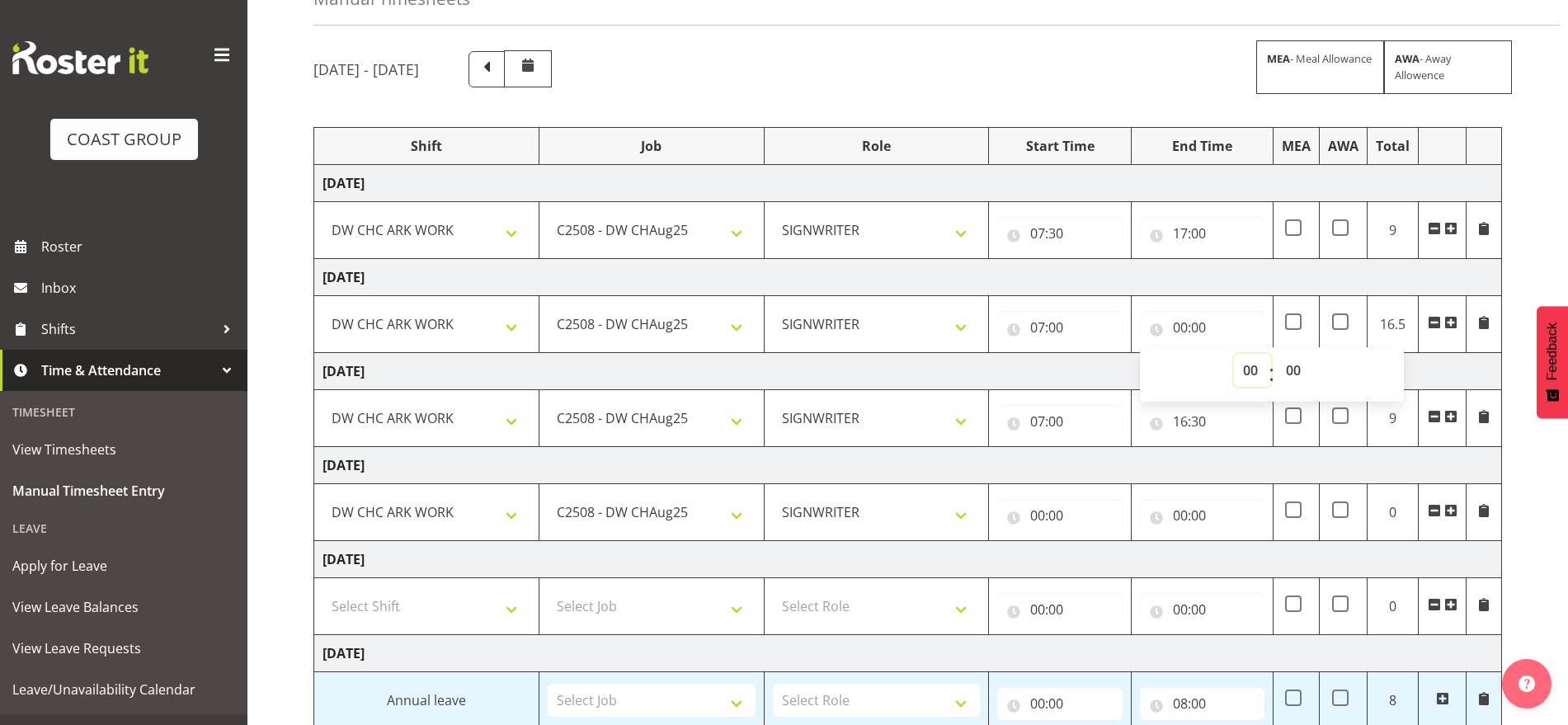
click at [1251, 371] on select "00 01 02 03 04 05 06 07 08 09 10 11 12 13 14 15 16 17 18 19 20 21 22 23" at bounding box center [1253, 370] width 37 height 33
select select "16"
click at [1234, 354] on select "00 01 02 03 04 05 06 07 08 09 10 11 12 13 14 15 16 17 18 19 20 21 22 23" at bounding box center [1253, 370] width 37 height 33
type input "16:00"
click at [1290, 374] on select "00 01 02 03 04 05 06 07 08 09 10 11 12 13 14 15 16 17 18 19 20 21 22 23 24 25 2…" at bounding box center [1296, 370] width 37 height 33
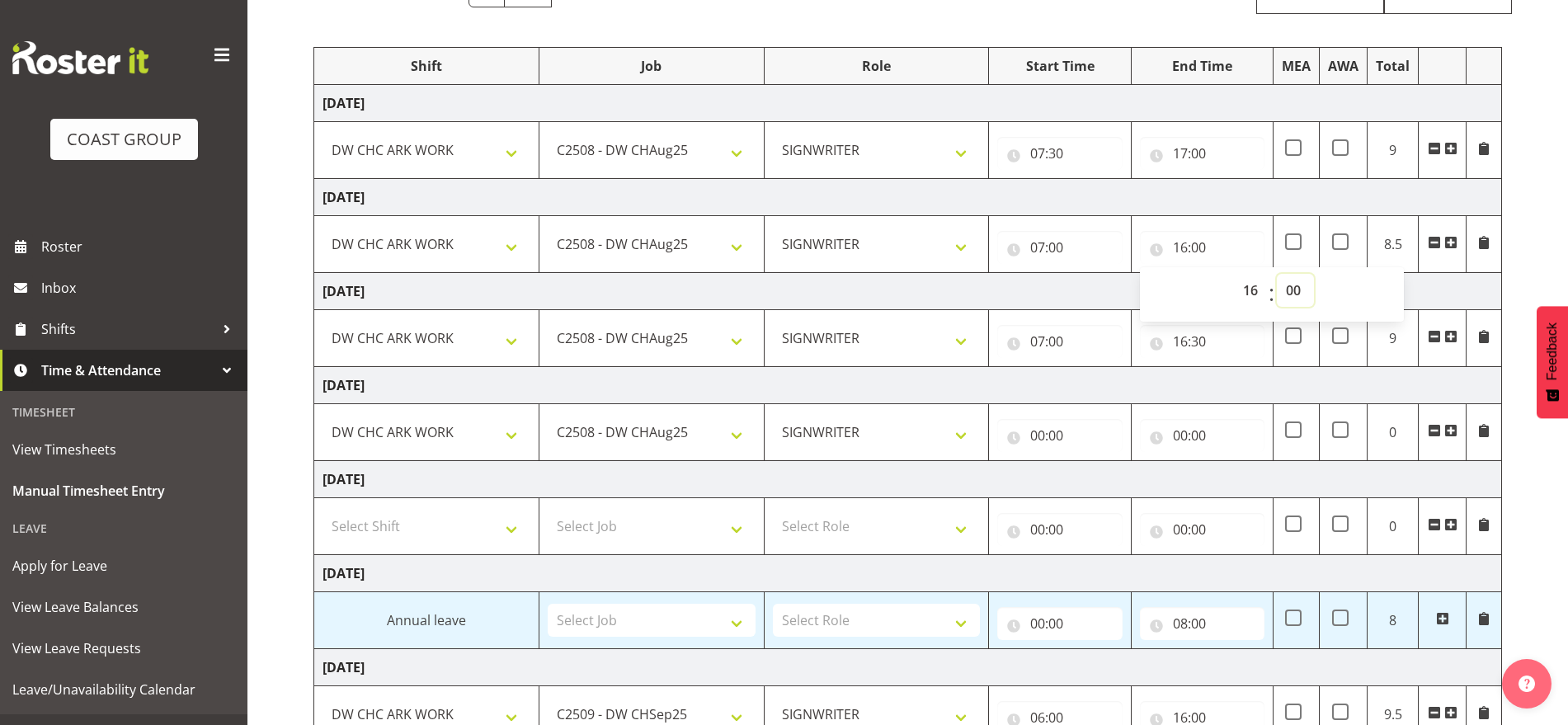
scroll to position [307, 0]
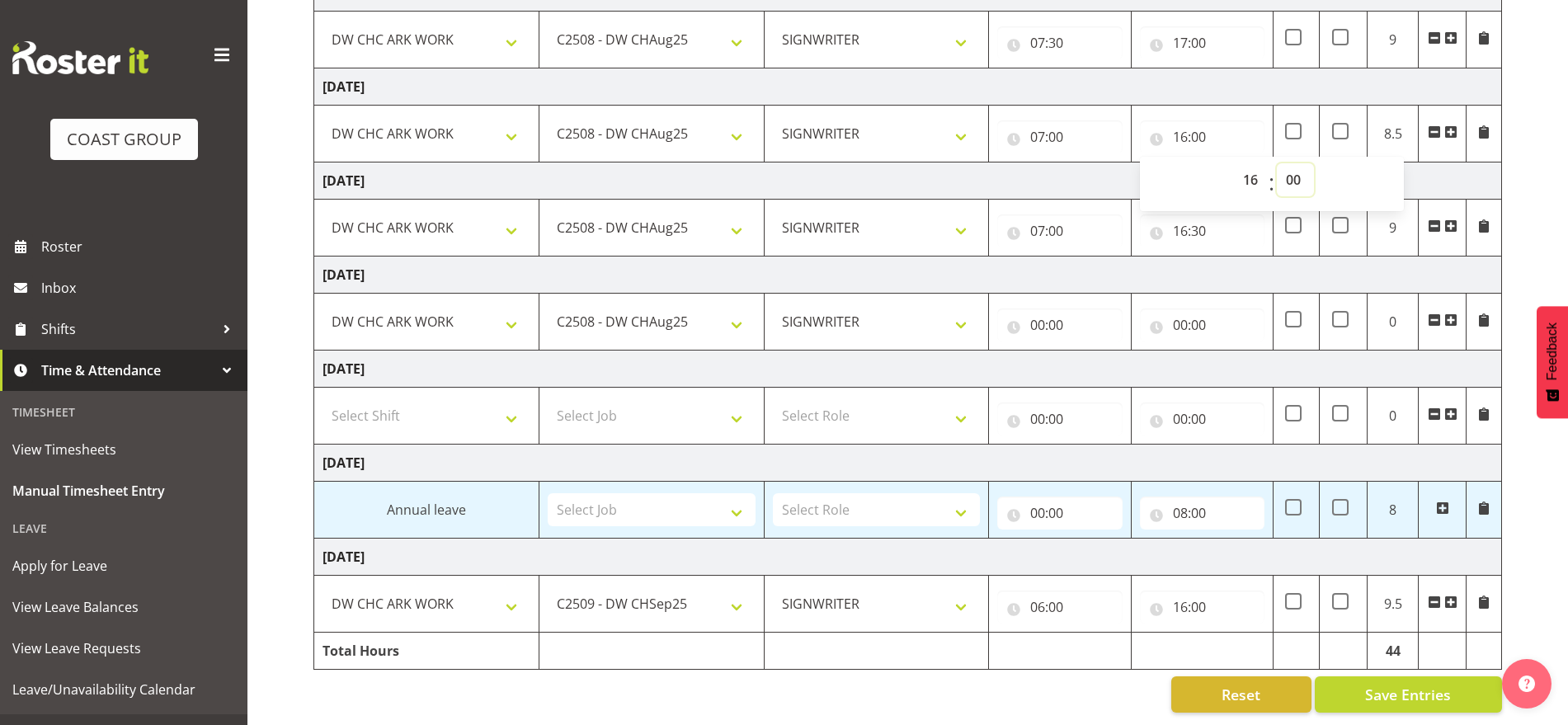
click at [1292, 170] on select "00 01 02 03 04 05 06 07 08 09 10 11 12 13 14 15 16 17 18 19 20 21 22 23 24 25 2…" at bounding box center [1296, 179] width 37 height 33
select select "30"
click at [1277, 163] on select "00 01 02 03 04 05 06 07 08 09 10 11 12 13 14 15 16 17 18 19 20 21 22 23 24 25 2…" at bounding box center [1296, 179] width 37 height 33
type input "16:30"
click at [1399, 294] on td "0" at bounding box center [1393, 322] width 51 height 57
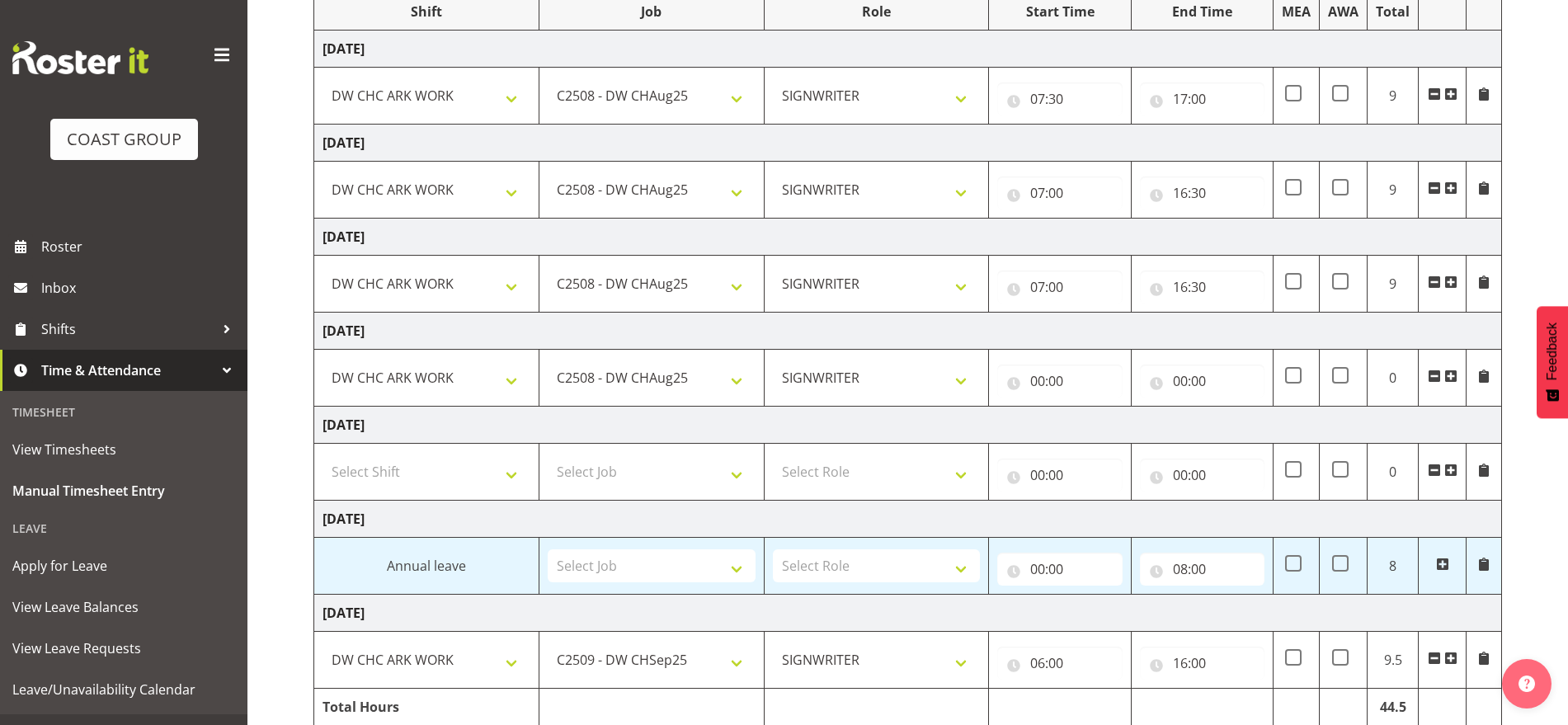
scroll to position [204, 0]
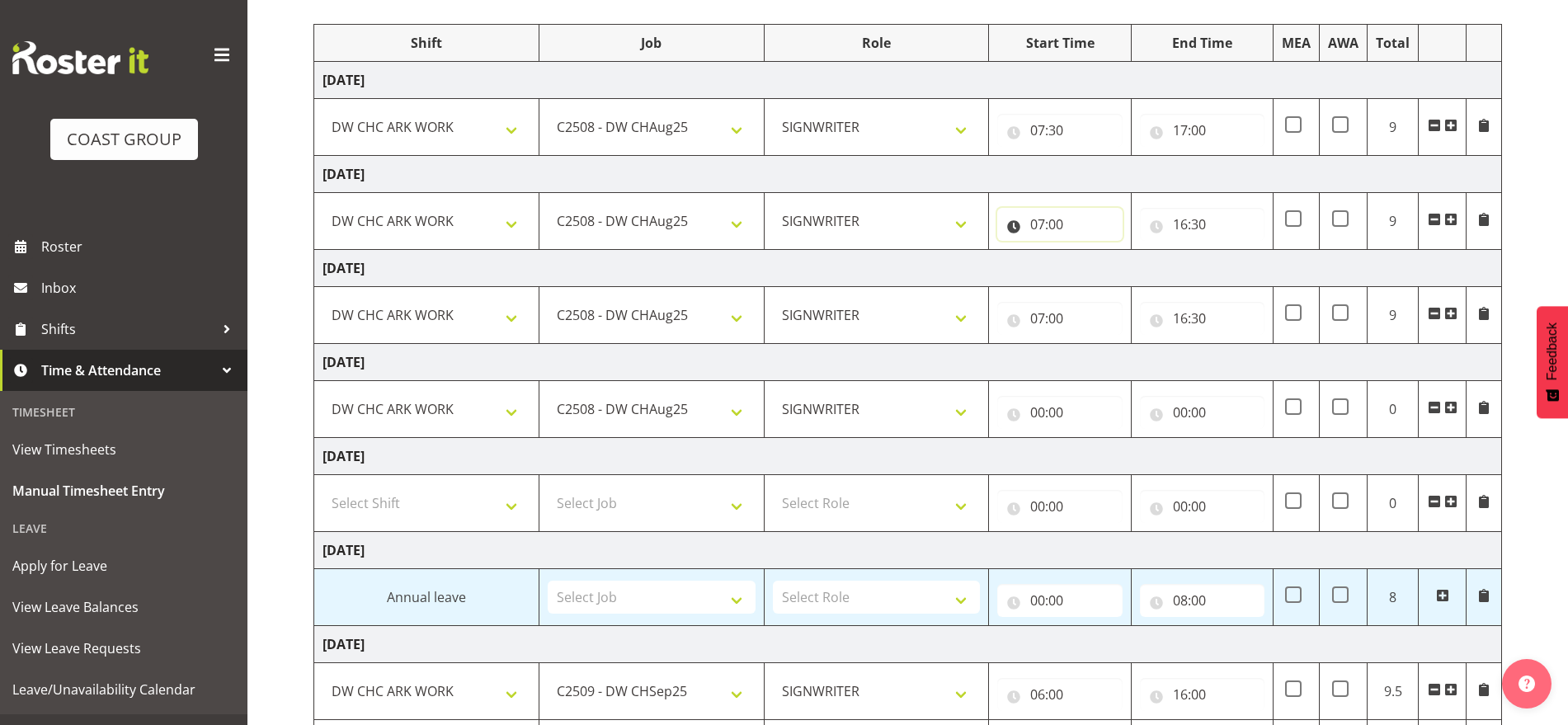
click at [1052, 223] on input "07:00" at bounding box center [1059, 224] width 125 height 33
click at [1104, 265] on select "00 01 02 03 04 05 06 07 08 09 10 11 12 13 14 15 16 17 18 19 20 21 22 23" at bounding box center [1109, 267] width 37 height 33
select select "6"
click at [1091, 251] on select "00 01 02 03 04 05 06 07 08 09 10 11 12 13 14 15 16 17 18 19 20 21 22 23" at bounding box center [1109, 267] width 37 height 33
type input "06:00"
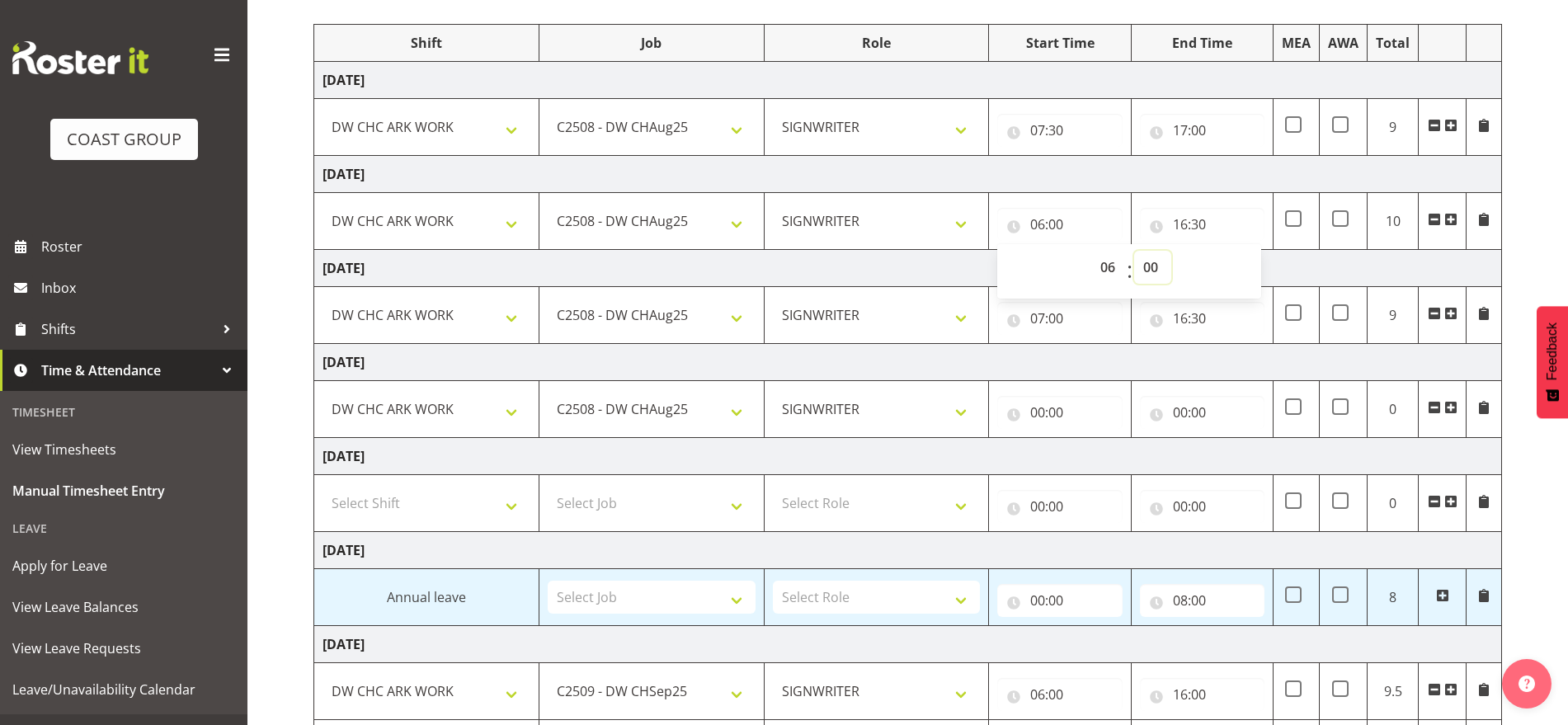
click at [1153, 268] on select "00 01 02 03 04 05 06 07 08 09 10 11 12 13 14 15 16 17 18 19 20 21 22 23 24 25 2…" at bounding box center [1152, 267] width 37 height 33
select select "30"
click at [1134, 251] on select "00 01 02 03 04 05 06 07 08 09 10 11 12 13 14 15 16 17 18 19 20 21 22 23 24 25 2…" at bounding box center [1152, 267] width 37 height 33
type input "06:30"
click at [1331, 269] on td "[DATE]" at bounding box center [908, 269] width 1188 height 37
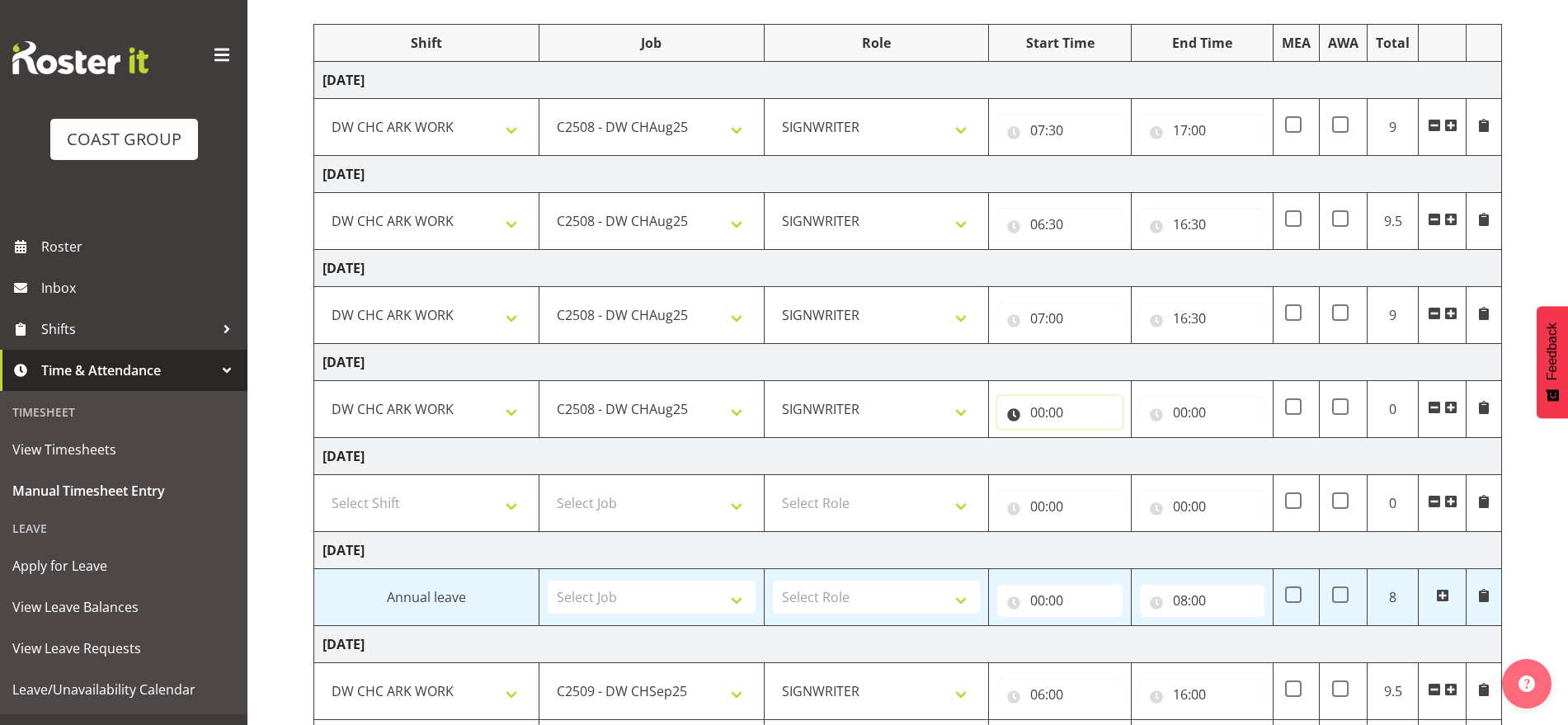
click at [1040, 406] on input "00:00" at bounding box center [1059, 412] width 125 height 33
click at [1110, 454] on select "00 01 02 03 04 05 06 07 08 09 10 11 12 13 14 15 16 17 18 19 20 21 22 23" at bounding box center [1109, 455] width 37 height 33
select select "6"
click at [1091, 439] on select "00 01 02 03 04 05 06 07 08 09 10 11 12 13 14 15 16 17 18 19 20 21 22 23" at bounding box center [1109, 455] width 37 height 33
type input "06:00"
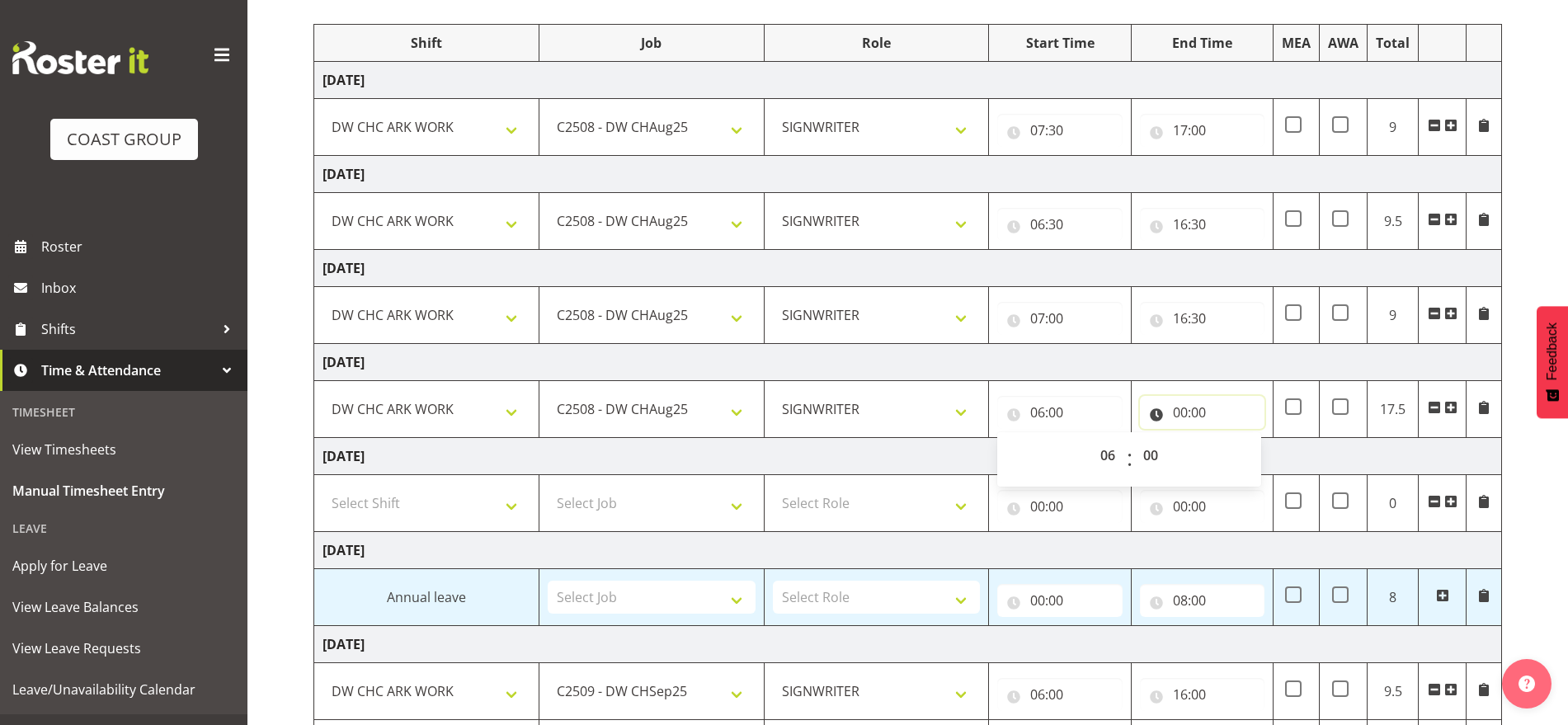
click at [1181, 406] on input "00:00" at bounding box center [1201, 412] width 125 height 33
click at [1248, 456] on select "00 01 02 03 04 05 06 07 08 09 10 11 12 13 14 15 16 17 18 19 20 21 22 23" at bounding box center [1253, 455] width 37 height 33
select select "14"
click at [1234, 439] on select "00 01 02 03 04 05 06 07 08 09 10 11 12 13 14 15 16 17 18 19 20 21 22 23" at bounding box center [1253, 455] width 37 height 33
type input "14:00"
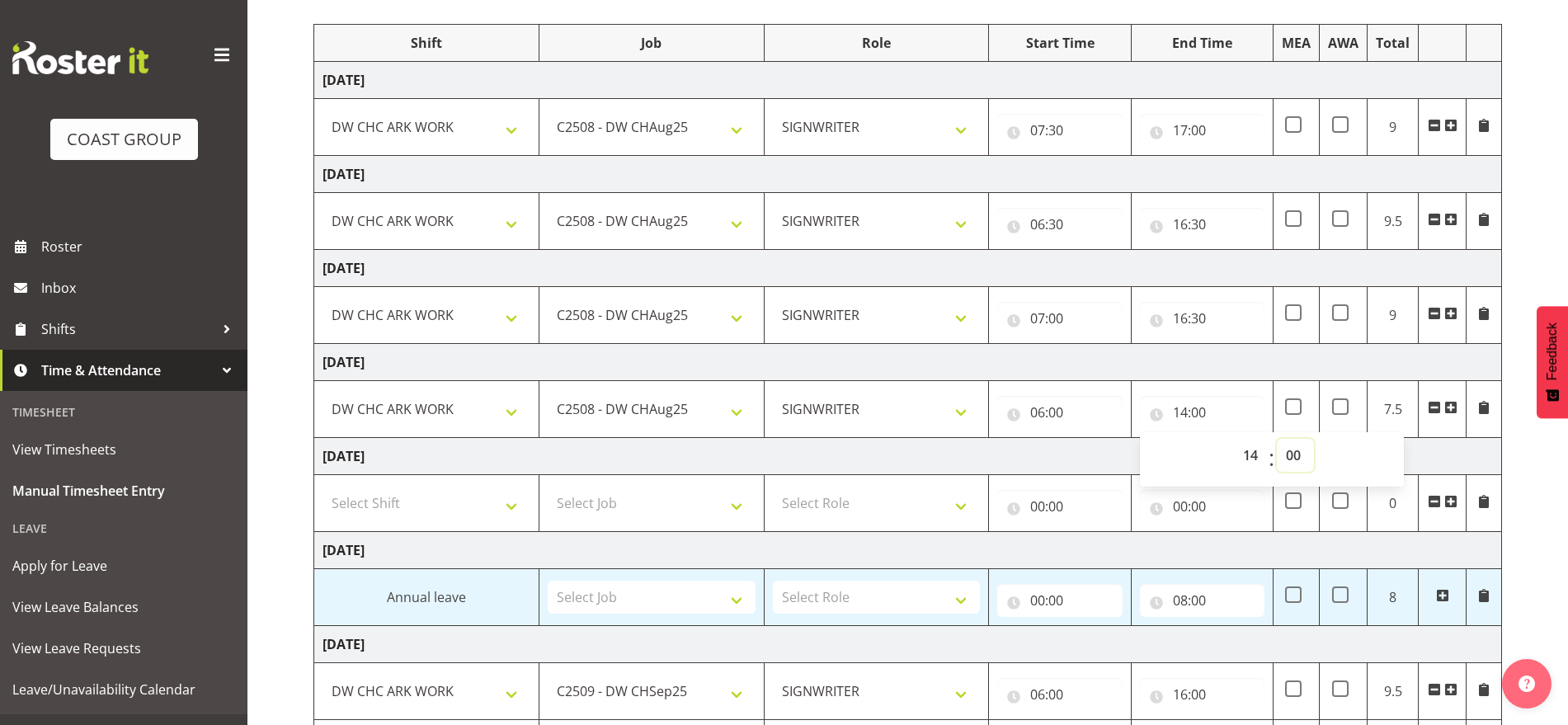
click at [1294, 455] on select "00 01 02 03 04 05 06 07 08 09 10 11 12 13 14 15 16 17 18 19 20 21 22 23 24 25 2…" at bounding box center [1296, 455] width 37 height 33
select select "30"
click at [1277, 439] on select "00 01 02 03 04 05 06 07 08 09 10 11 12 13 14 15 16 17 18 19 20 21 22 23 24 25 2…" at bounding box center [1296, 455] width 37 height 33
type input "14:30"
click at [1361, 362] on td "[DATE]" at bounding box center [908, 362] width 1188 height 37
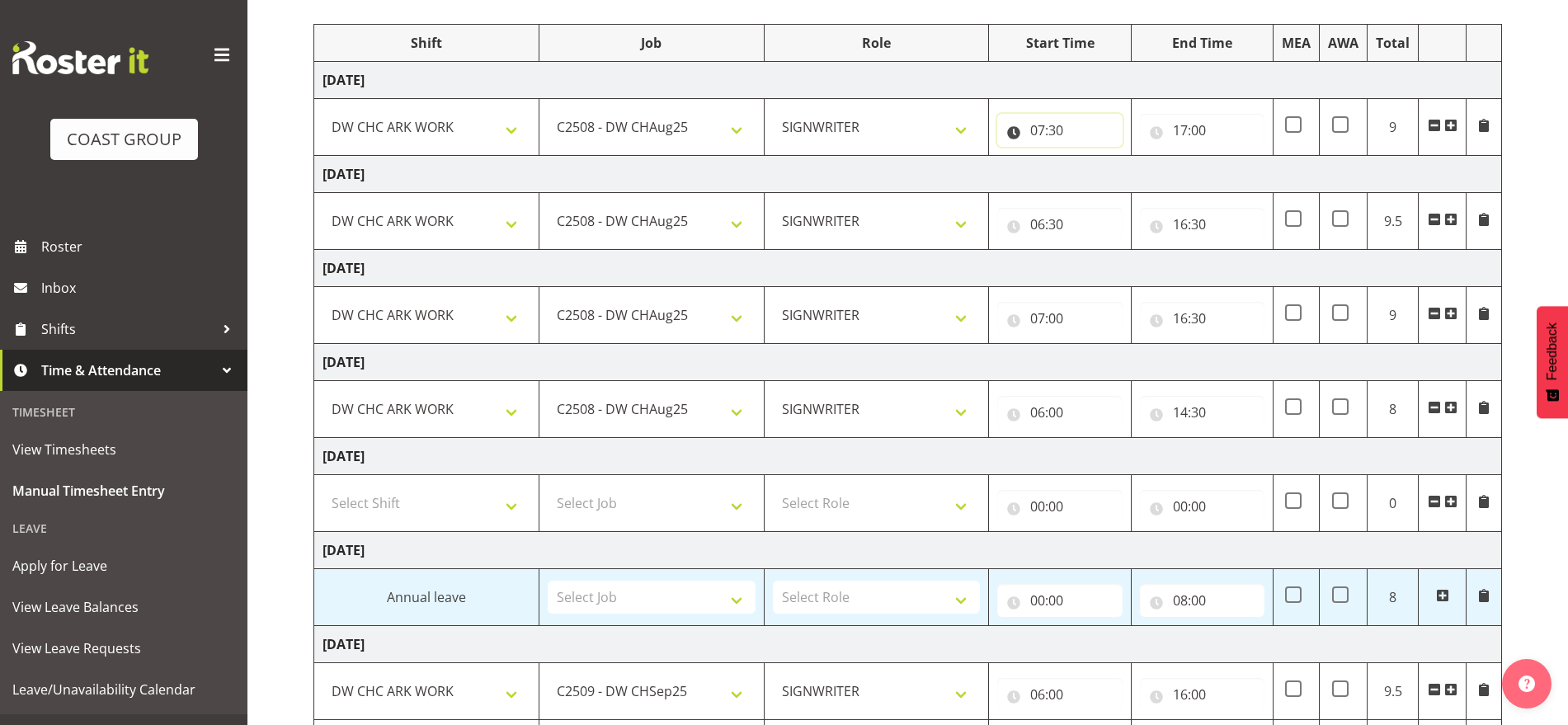
click at [1042, 135] on input "07:30" at bounding box center [1059, 130] width 125 height 33
click at [1105, 174] on select "00 01 02 03 04 05 06 07 08 09 10 11 12 13 14 15 16 17 18 19 20 21 22 23" at bounding box center [1109, 172] width 37 height 33
click at [1103, 172] on select "00 01 02 03 04 05 06 07 08 09 10 11 12 13 14 15 16 17 18 19 20 21 22 23" at bounding box center [1109, 172] width 37 height 33
select select "6"
click at [1091, 156] on select "00 01 02 03 04 05 06 07 08 09 10 11 12 13 14 15 16 17 18 19 20 21 22 23" at bounding box center [1109, 172] width 37 height 33
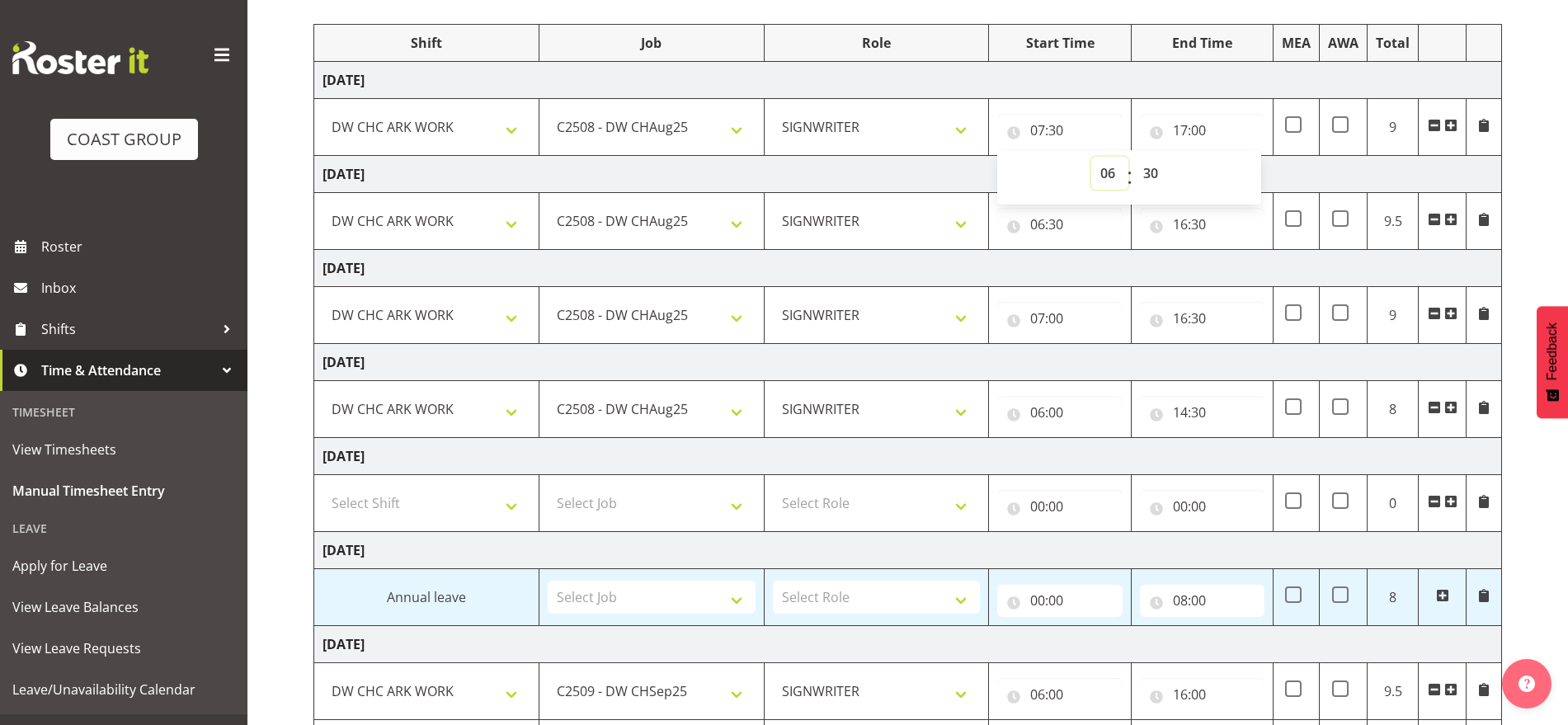
type input "06:30"
click at [1181, 269] on td "[DATE]" at bounding box center [908, 269] width 1188 height 37
click at [1186, 691] on input "16:00" at bounding box center [1201, 694] width 125 height 33
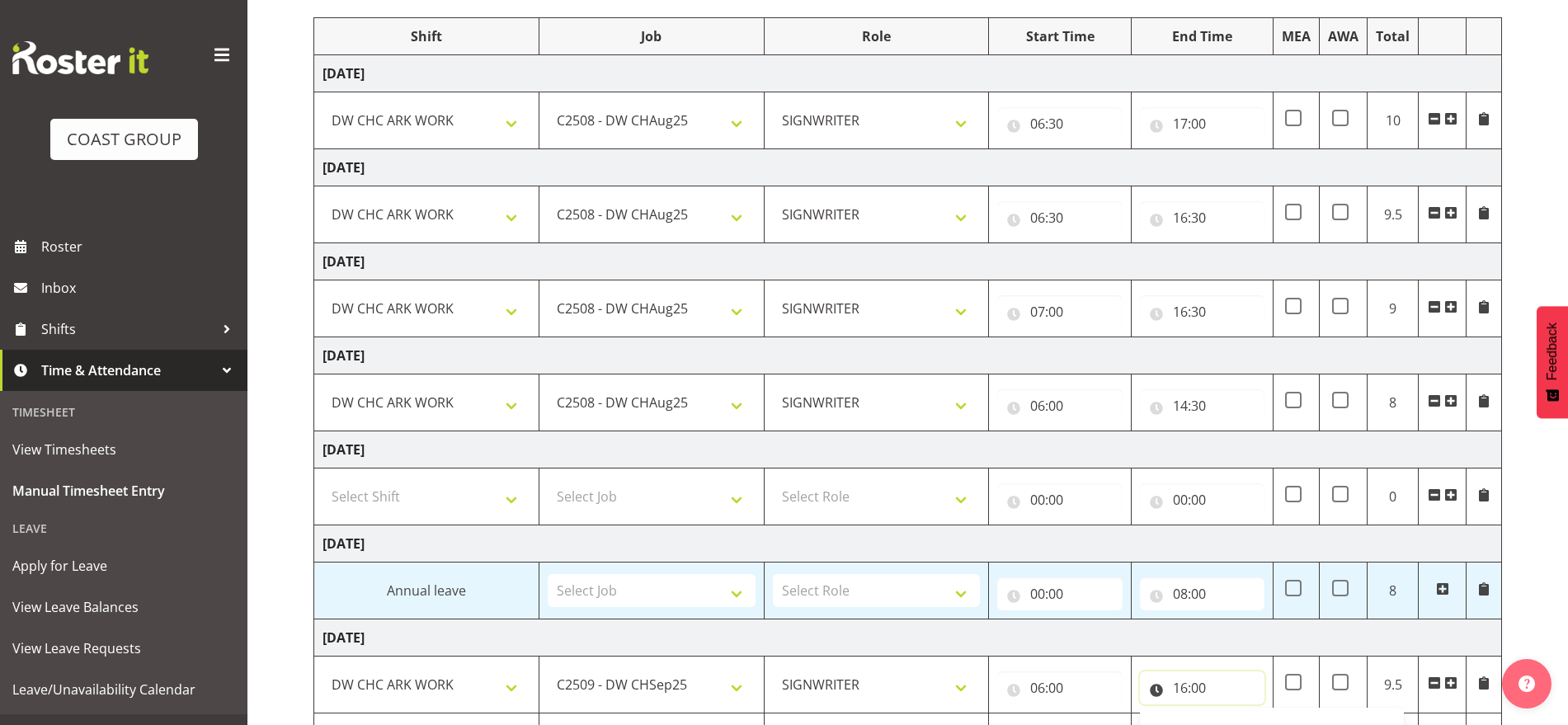
scroll to position [307, 0]
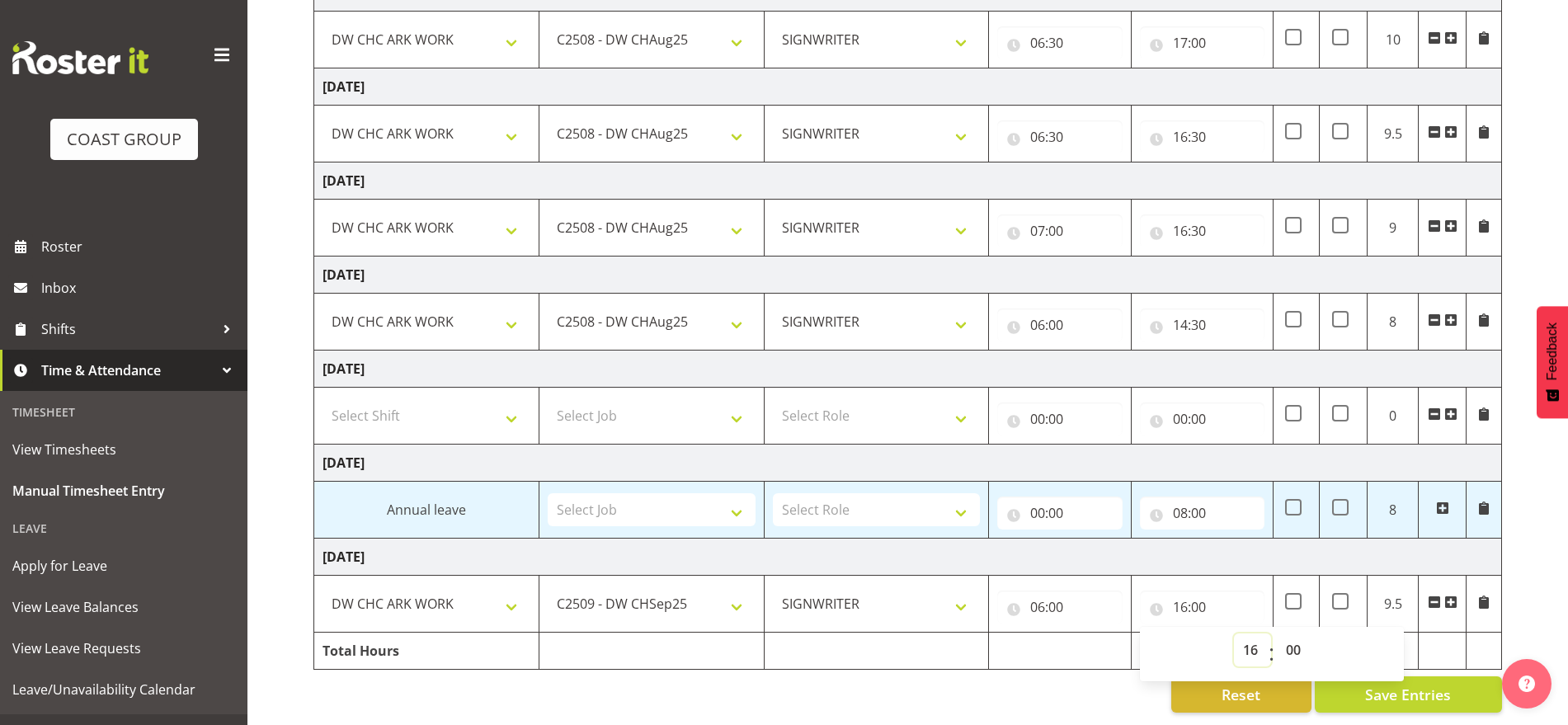
click at [1247, 636] on select "00 01 02 03 04 05 06 07 08 09 10 11 12 13 14 15 16 17 18 19 20 21 22 23" at bounding box center [1253, 650] width 37 height 33
select select "17"
click at [1234, 634] on select "00 01 02 03 04 05 06 07 08 09 10 11 12 13 14 15 16 17 18 19 20 21 22 23" at bounding box center [1253, 650] width 37 height 33
type input "17:00"
click at [1282, 541] on td "[DATE]" at bounding box center [908, 557] width 1188 height 37
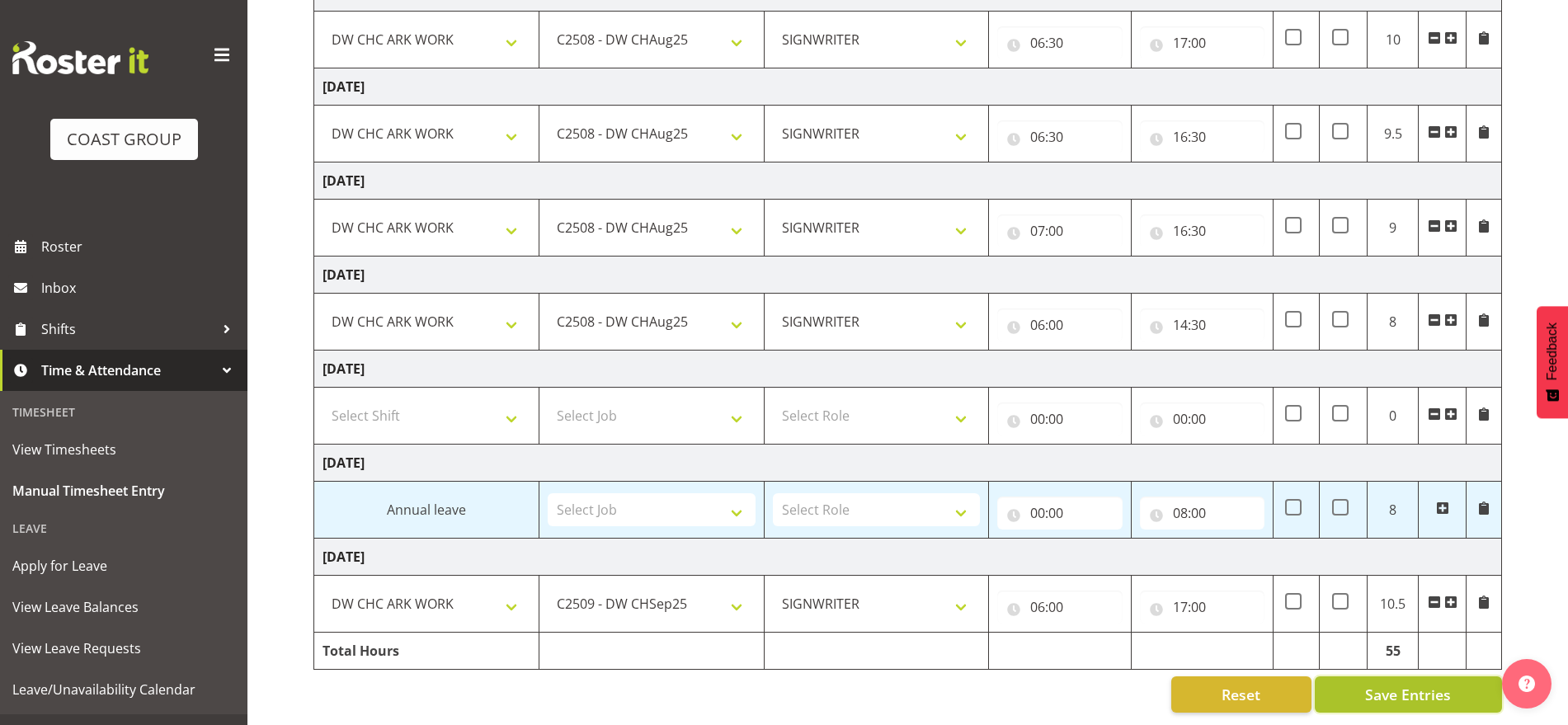
click at [1351, 677] on button "Save Entries" at bounding box center [1408, 694] width 187 height 37
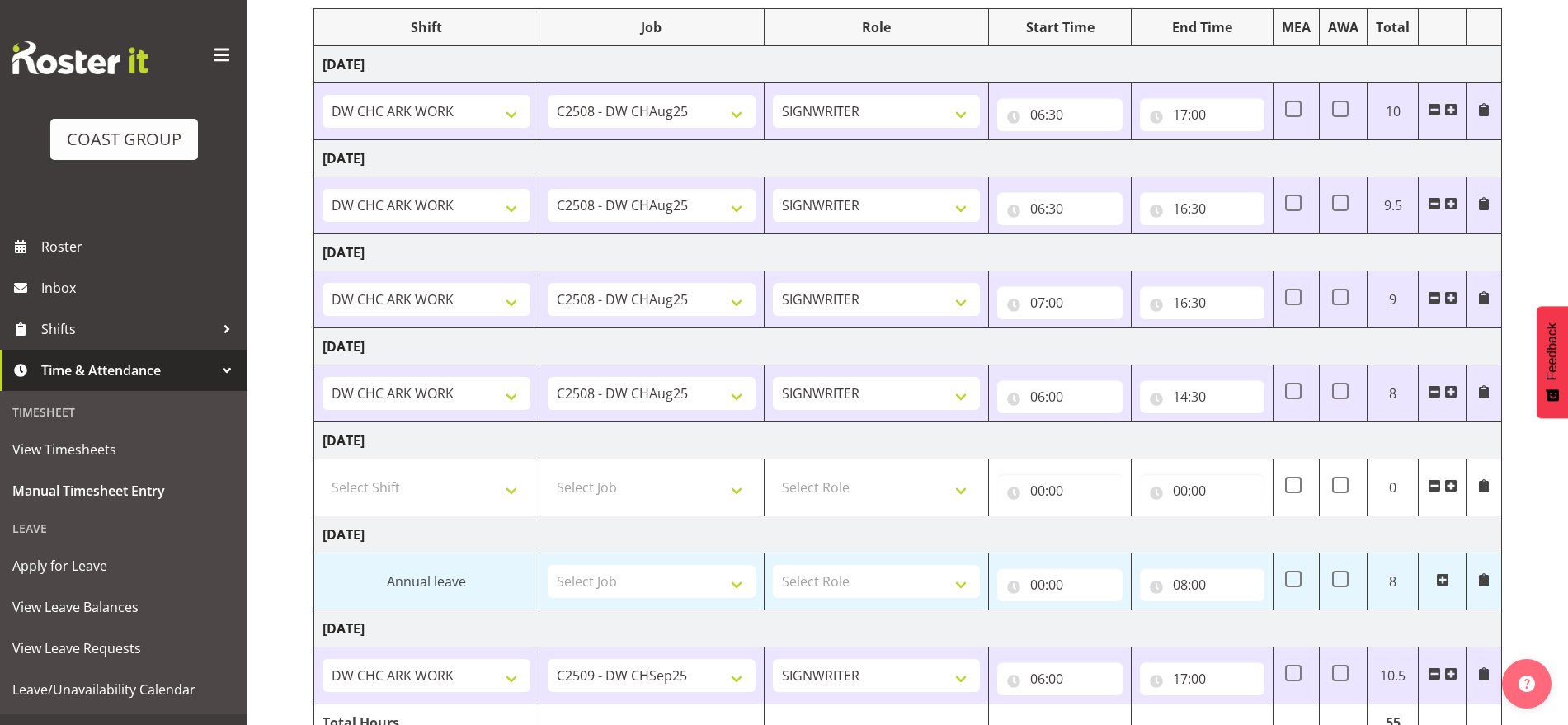
scroll to position [0, 0]
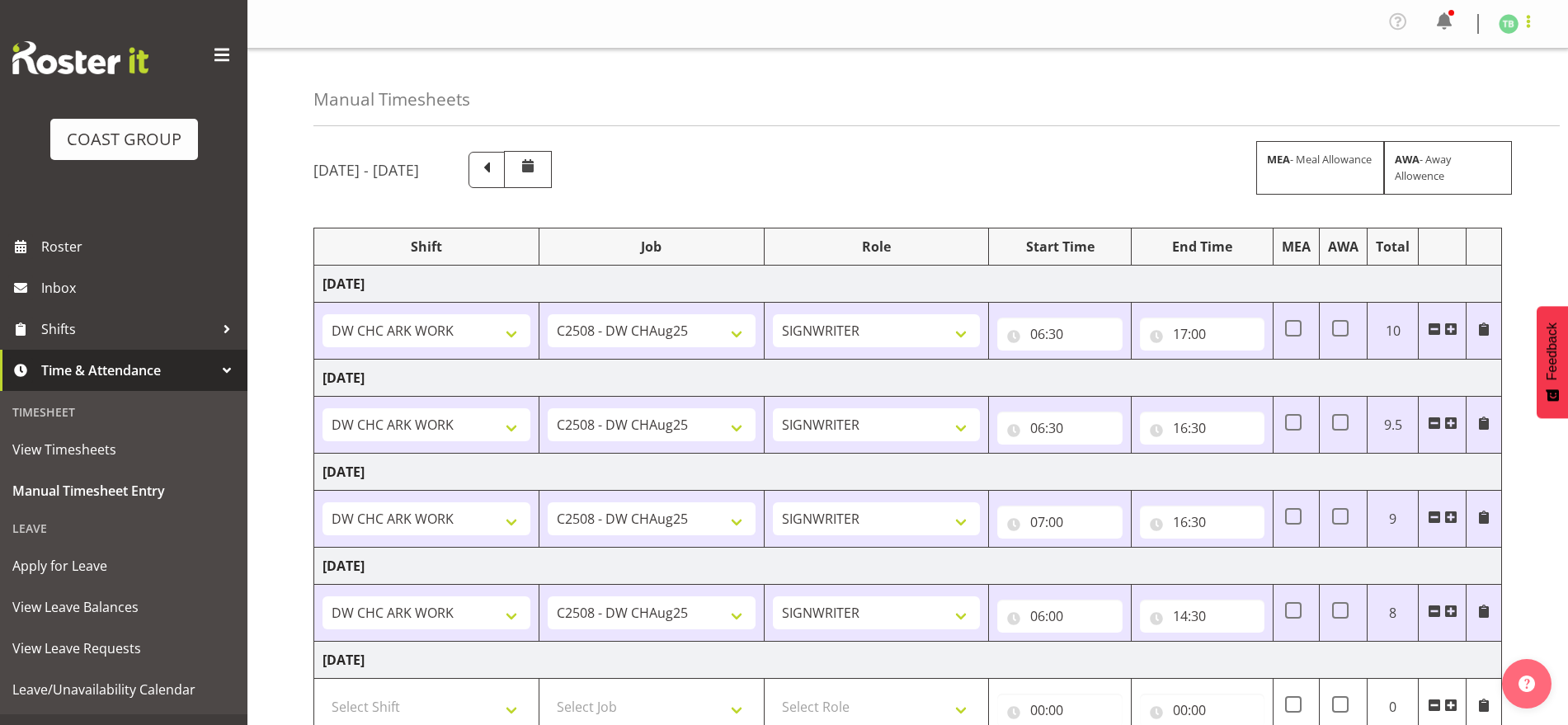
click at [1526, 24] on span at bounding box center [1528, 21] width 20 height 20
click at [1427, 94] on link "Log Out" at bounding box center [1458, 91] width 158 height 30
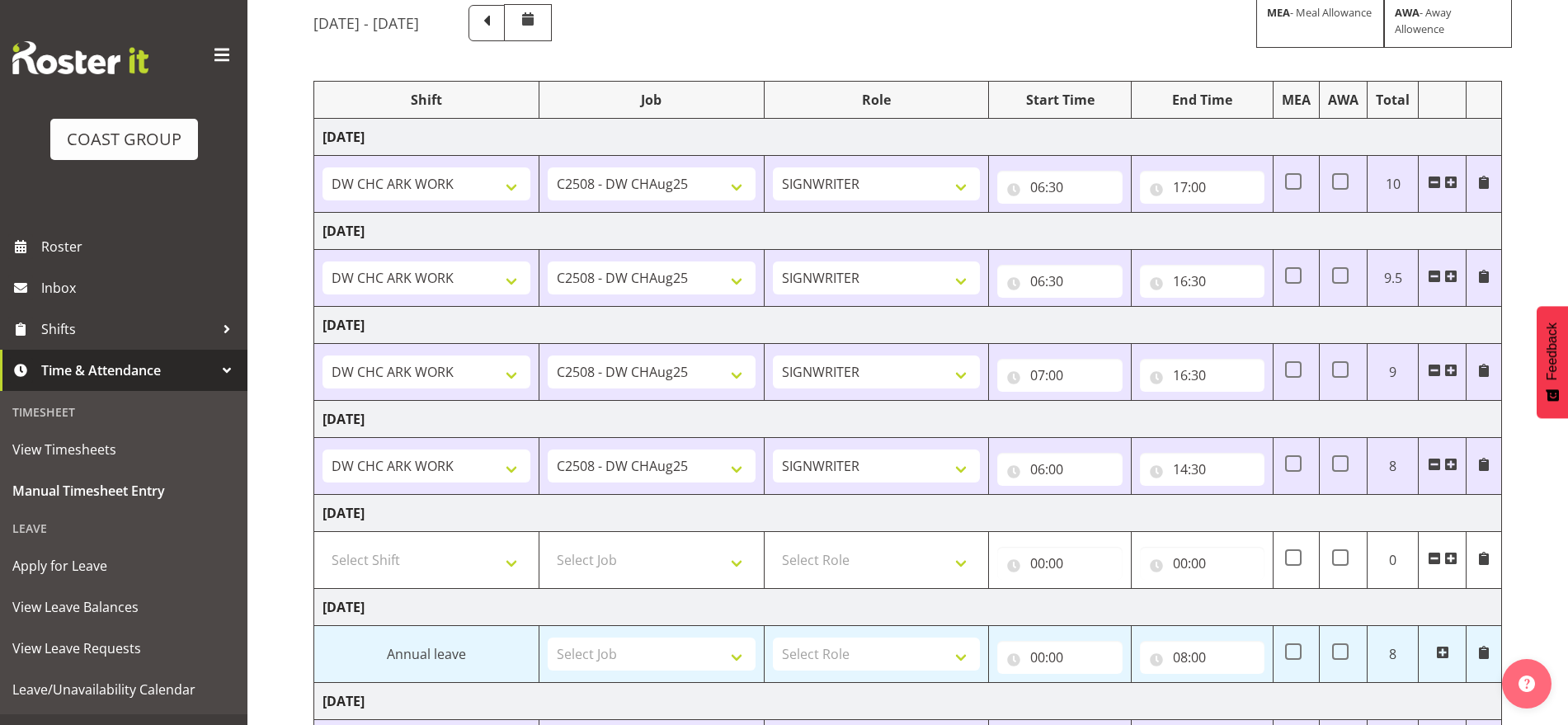
scroll to position [307, 0]
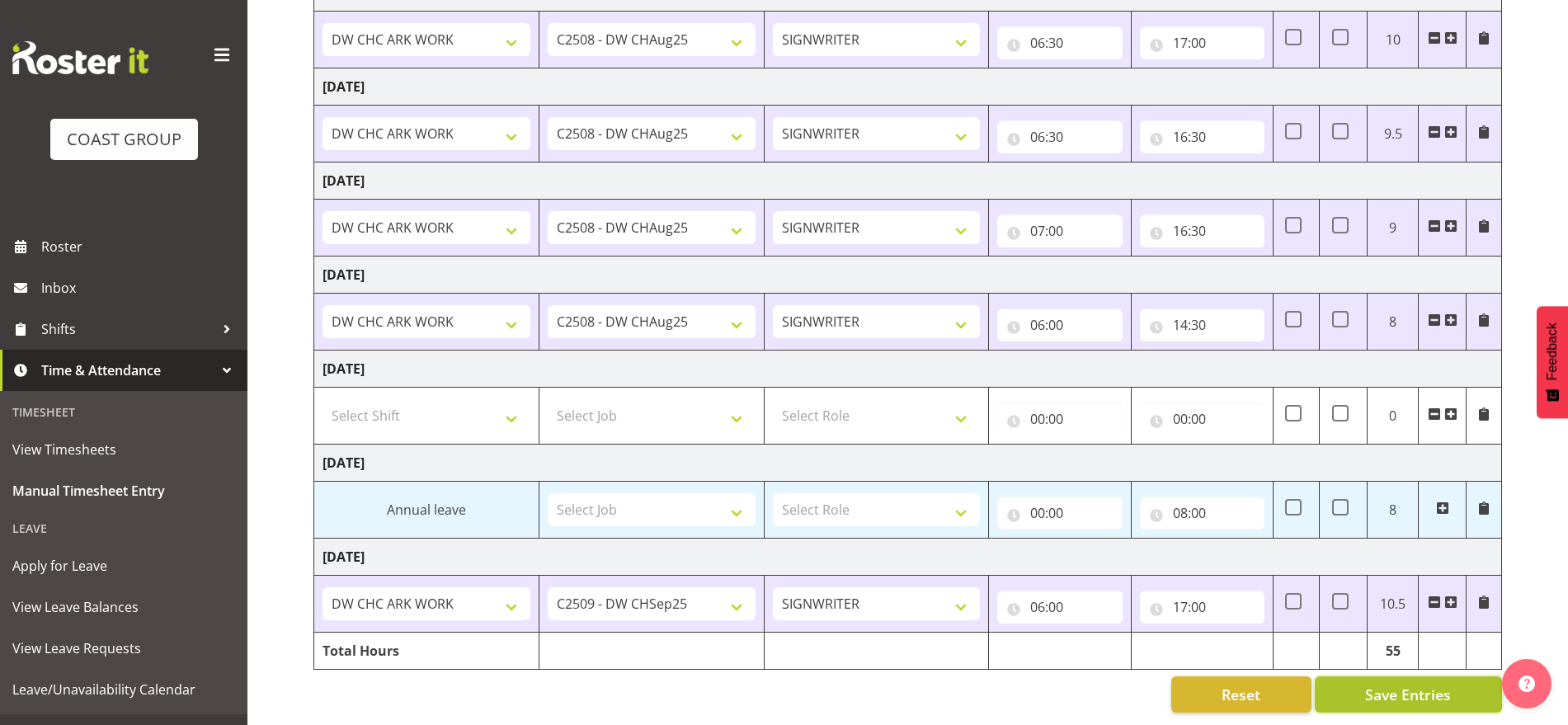
click at [1396, 684] on span "Save Entries" at bounding box center [1408, 694] width 86 height 22
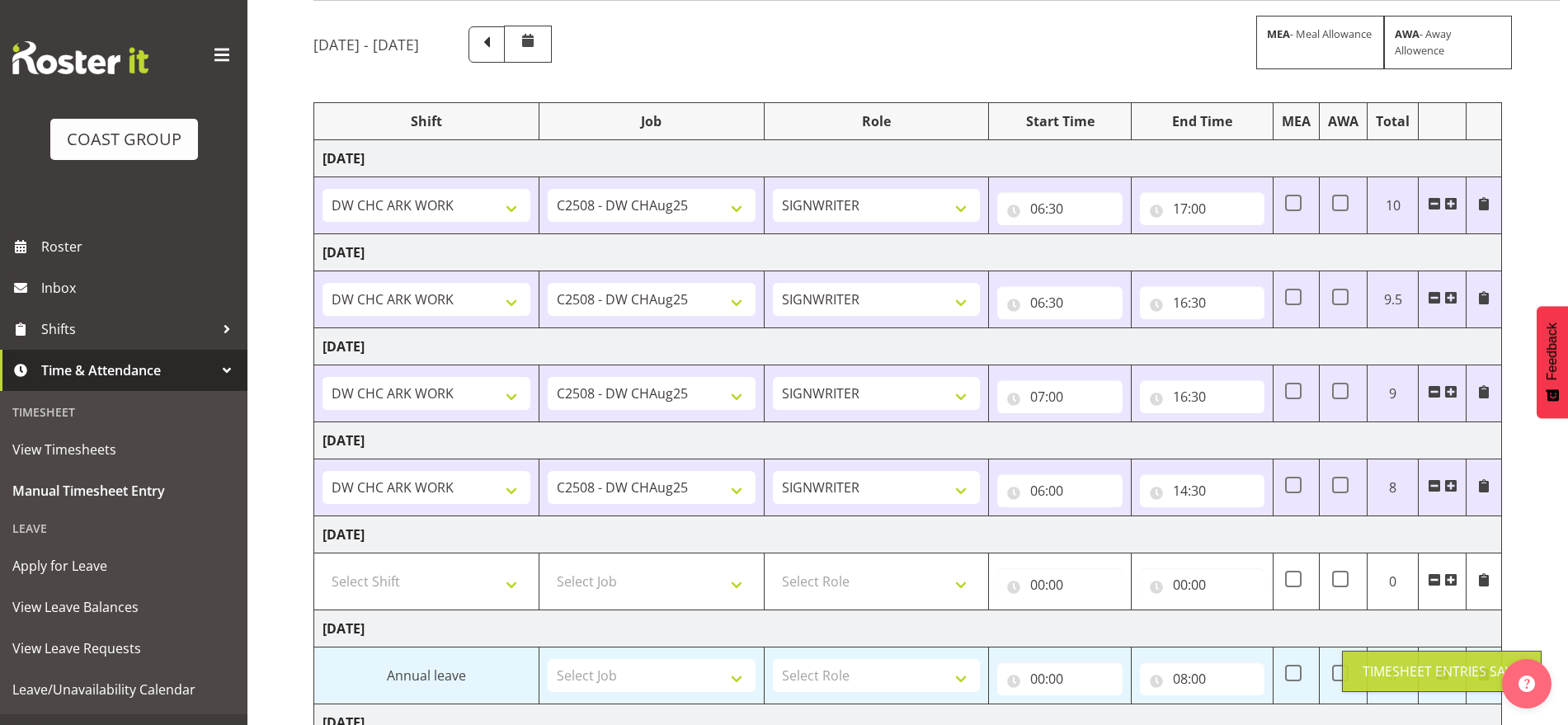
scroll to position [0, 0]
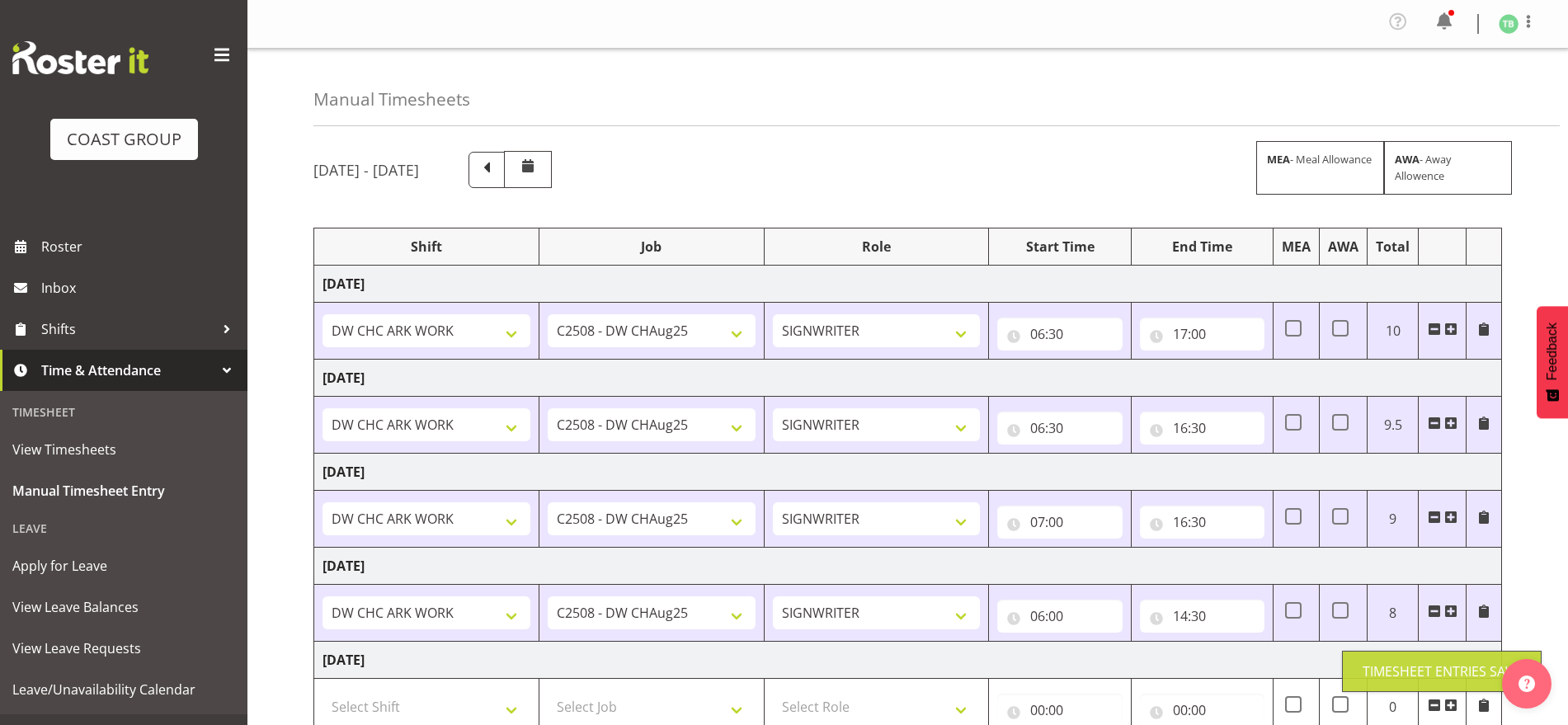
click at [1540, 11] on div "Profile Log Out" at bounding box center [1525, 23] width 52 height 24
click at [1520, 31] on div at bounding box center [1528, 23] width 20 height 24
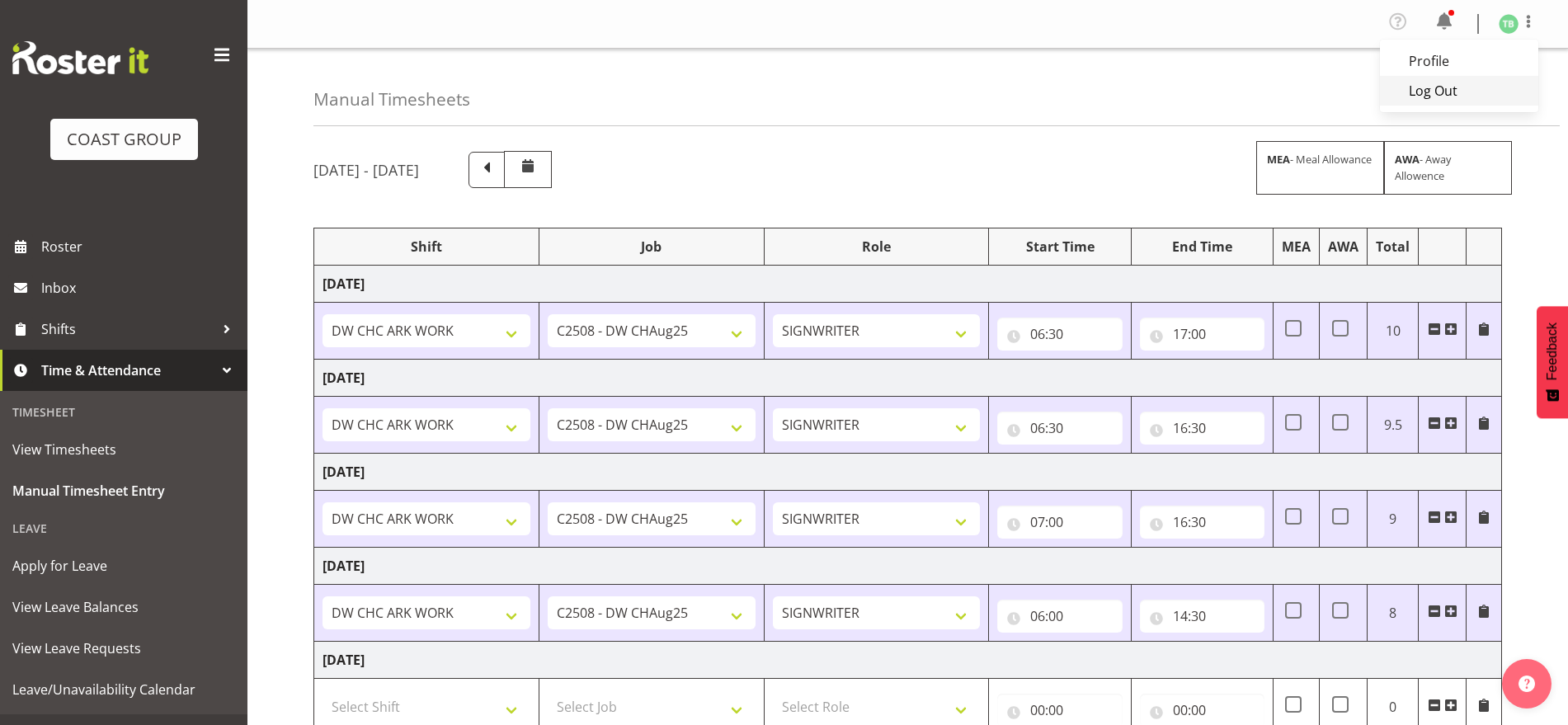
click at [1444, 85] on link "Log Out" at bounding box center [1458, 91] width 158 height 30
